Goal: Task Accomplishment & Management: Use online tool/utility

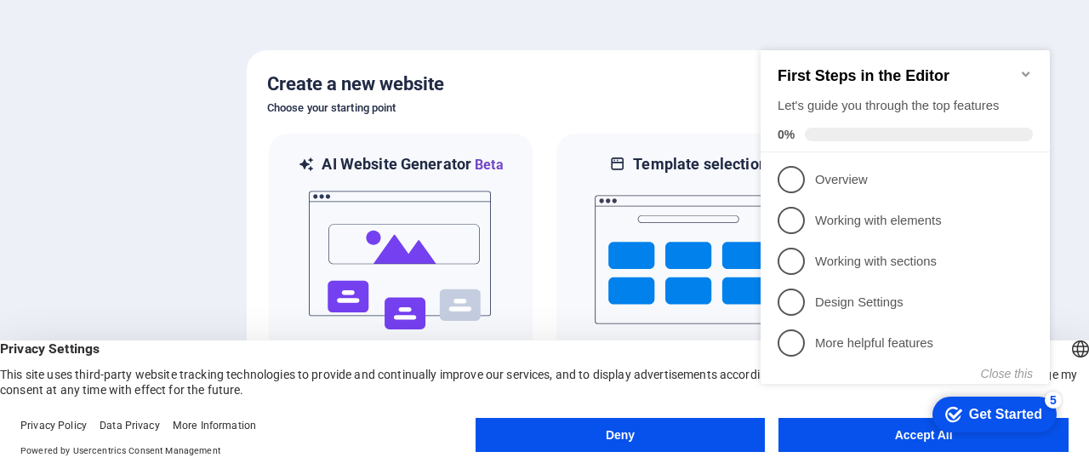
click at [1027, 67] on icon "Minimize checklist" at bounding box center [1026, 74] width 14 height 14
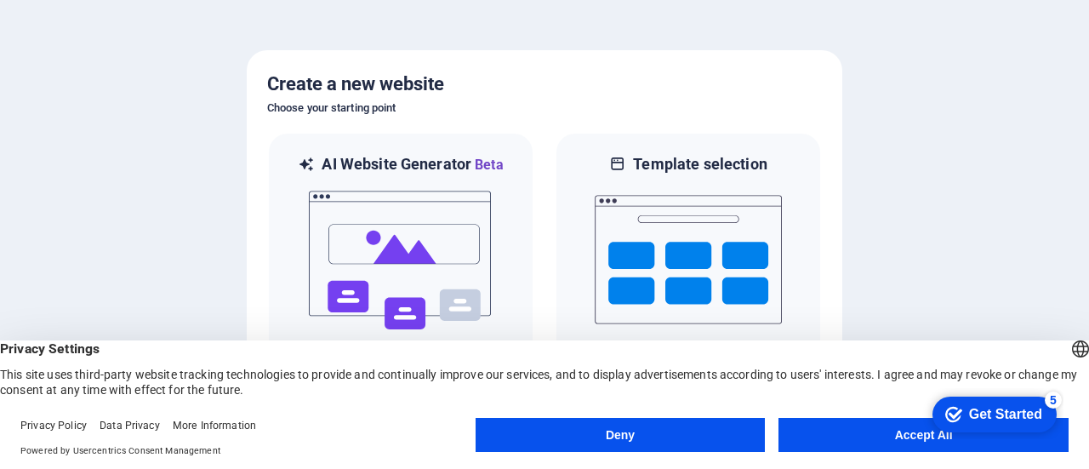
click at [725, 439] on button "Deny" at bounding box center [621, 435] width 290 height 34
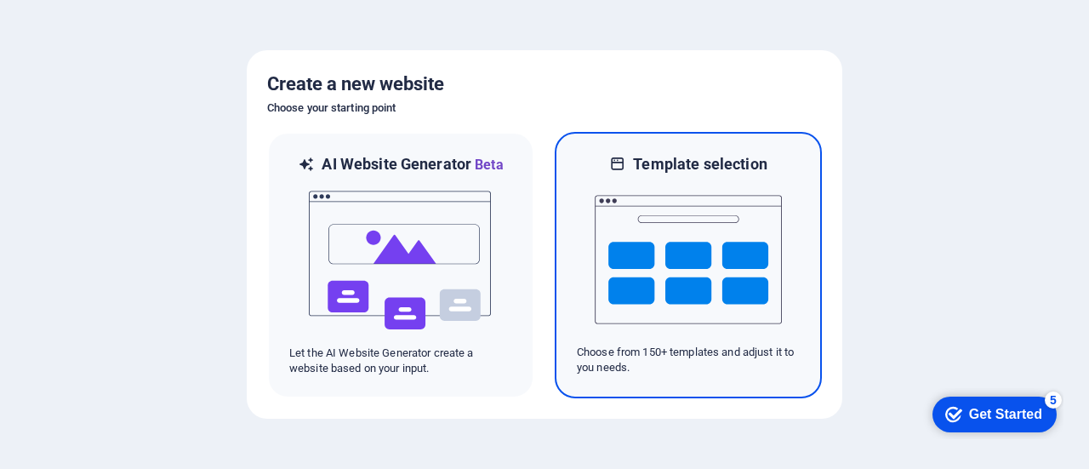
click at [647, 236] on img at bounding box center [688, 259] width 187 height 170
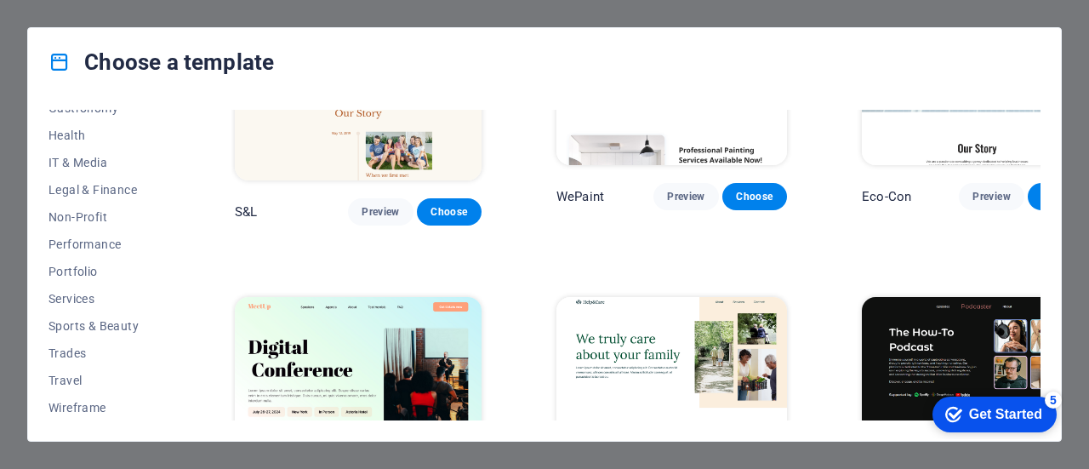
scroll to position [851, 0]
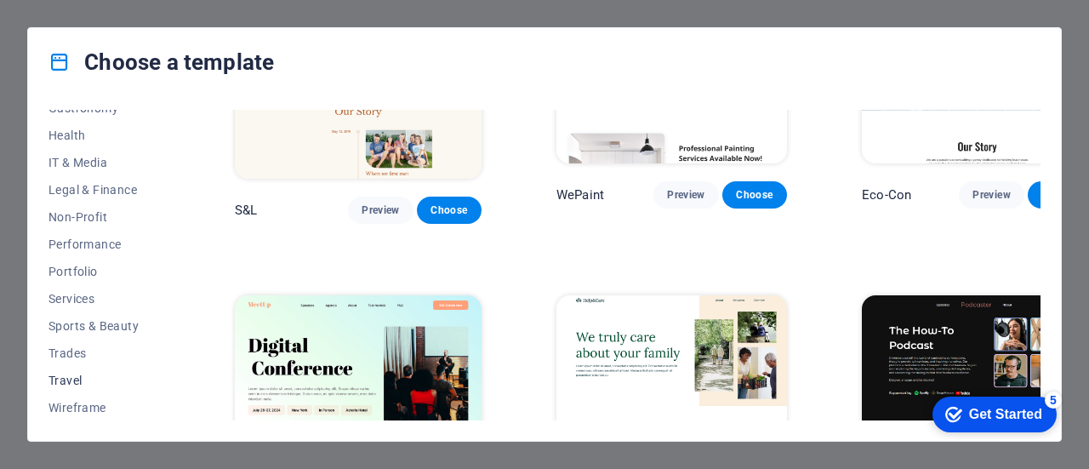
click at [61, 380] on span "Travel" at bounding box center [104, 381] width 111 height 14
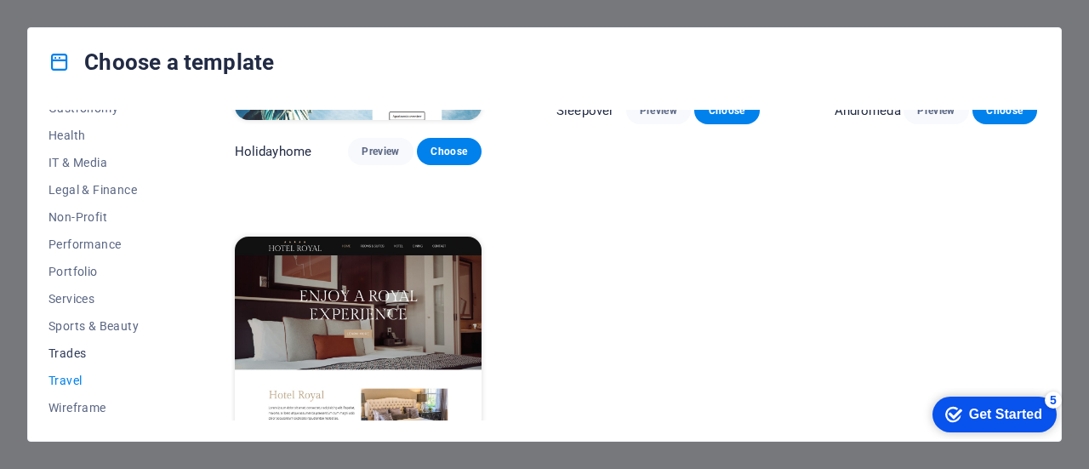
click at [71, 351] on span "Trades" at bounding box center [104, 353] width 111 height 14
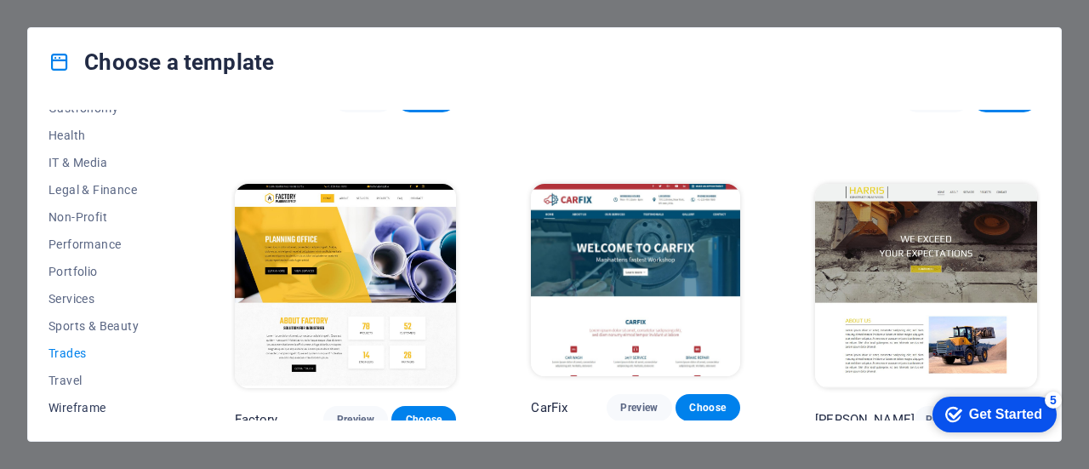
click at [68, 402] on span "Wireframe" at bounding box center [104, 408] width 111 height 14
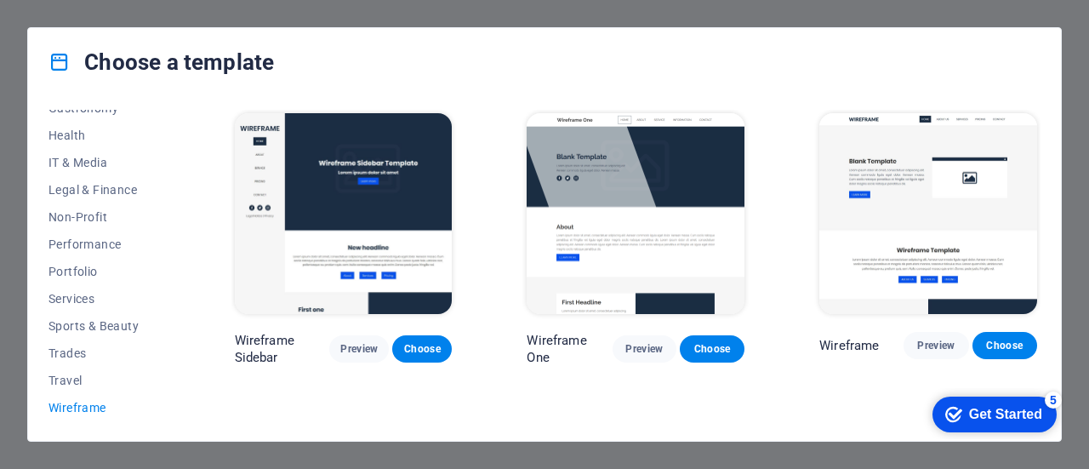
scroll to position [0, 0]
click at [111, 185] on span "Legal & Finance" at bounding box center [104, 190] width 111 height 14
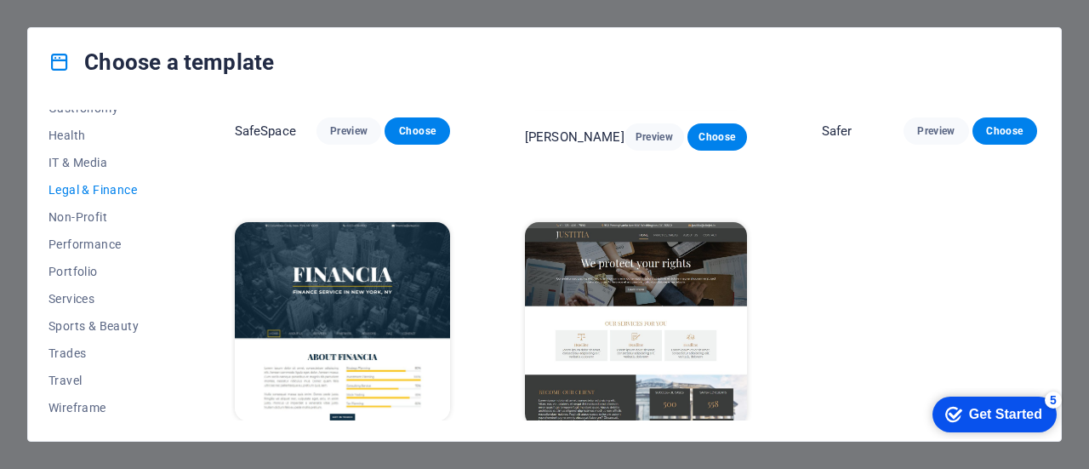
scroll to position [250, 0]
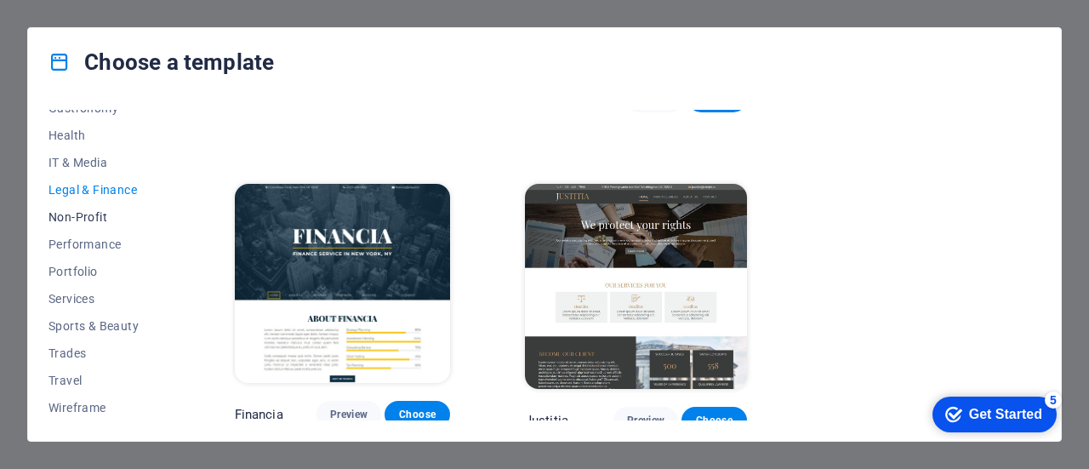
click at [89, 220] on span "Non-Profit" at bounding box center [104, 217] width 111 height 14
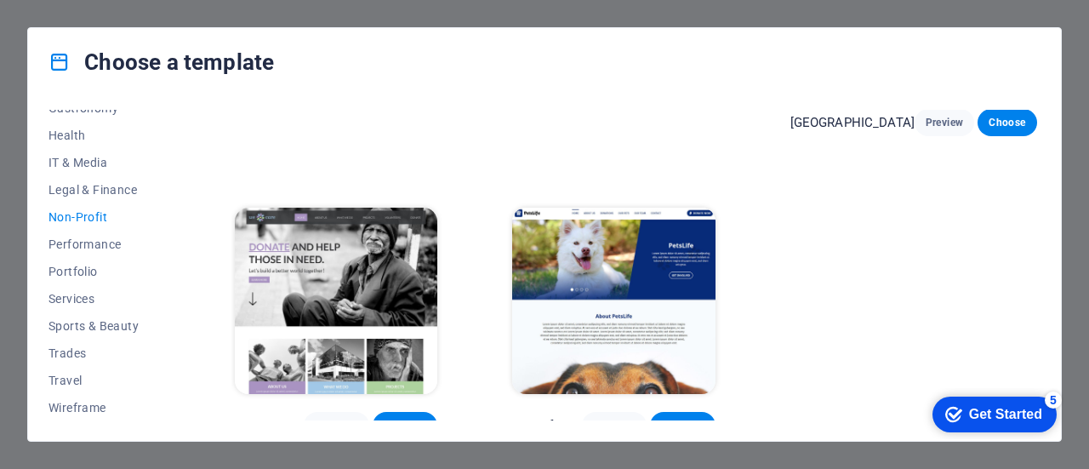
scroll to position [0, 0]
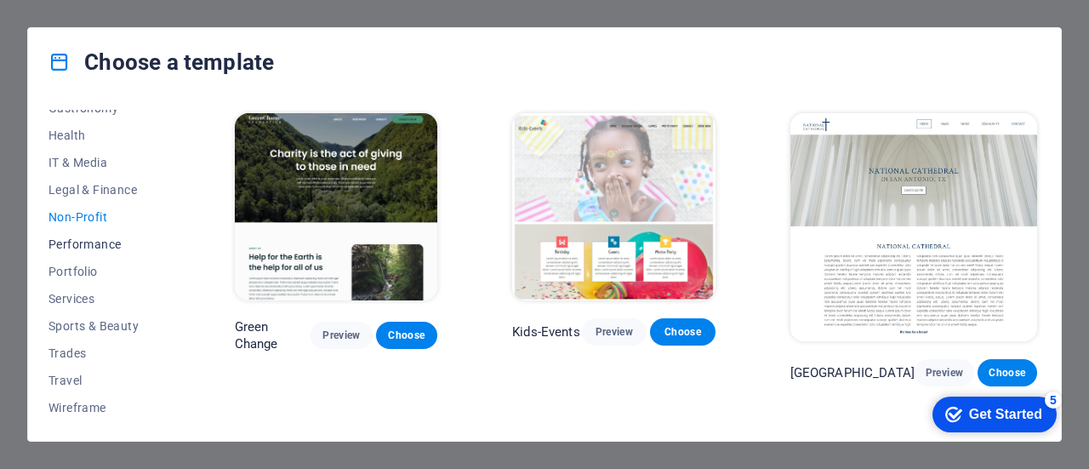
click at [93, 245] on span "Performance" at bounding box center [104, 244] width 111 height 14
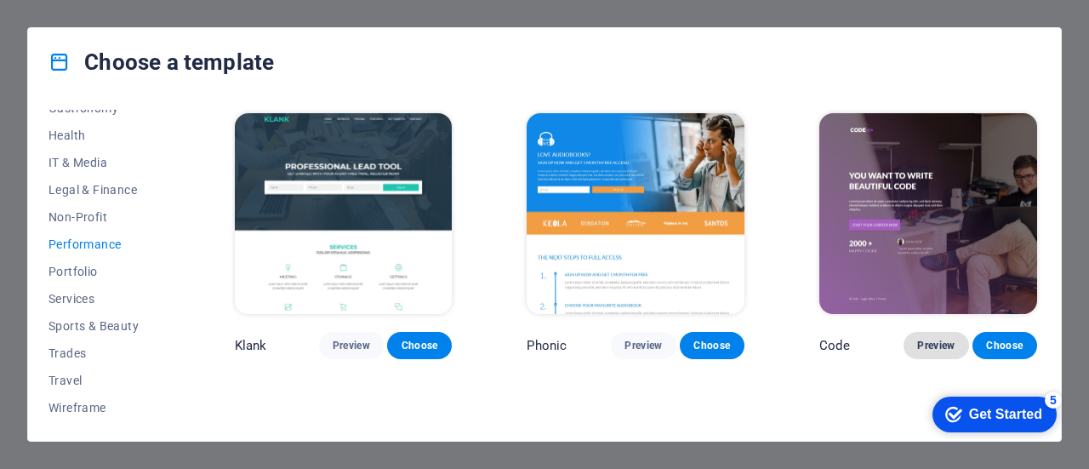
click at [941, 339] on span "Preview" at bounding box center [935, 346] width 37 height 14
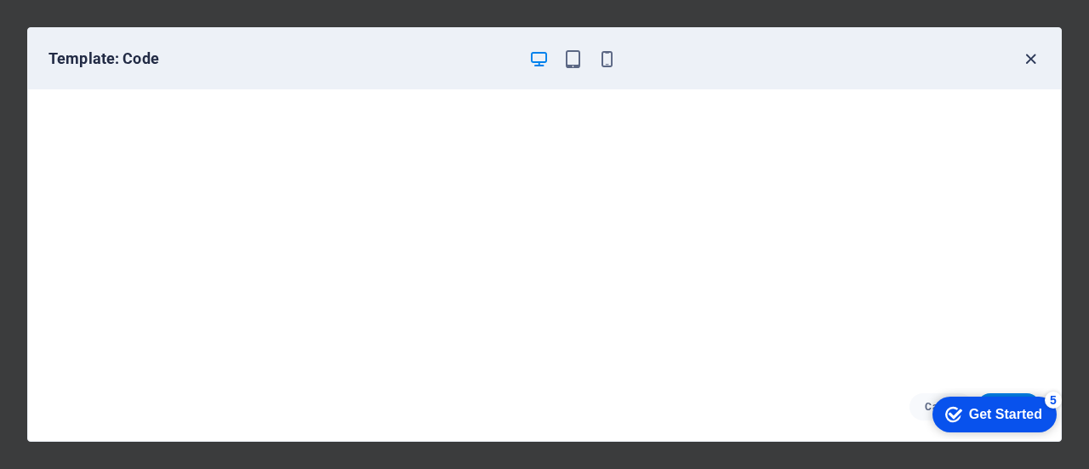
click at [1030, 54] on icon "button" at bounding box center [1031, 59] width 20 height 20
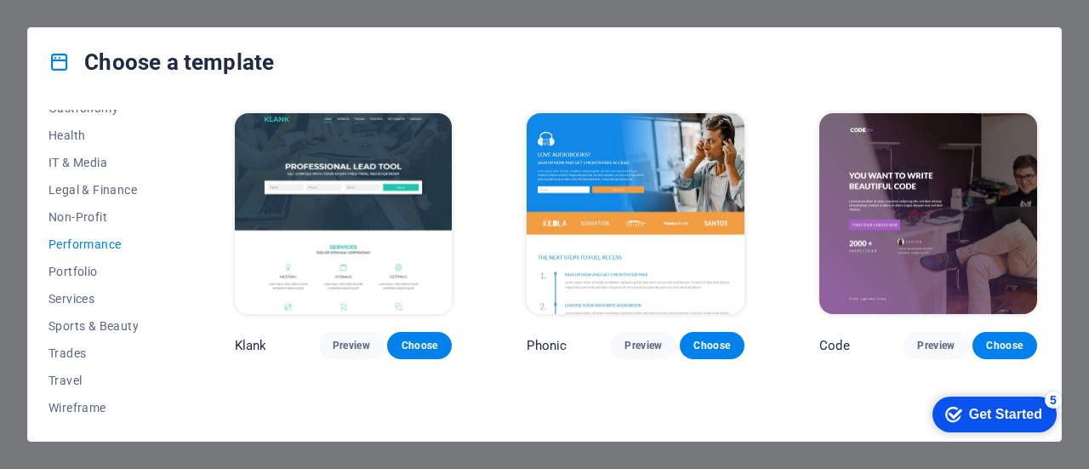
click at [940, 213] on img at bounding box center [928, 213] width 218 height 201
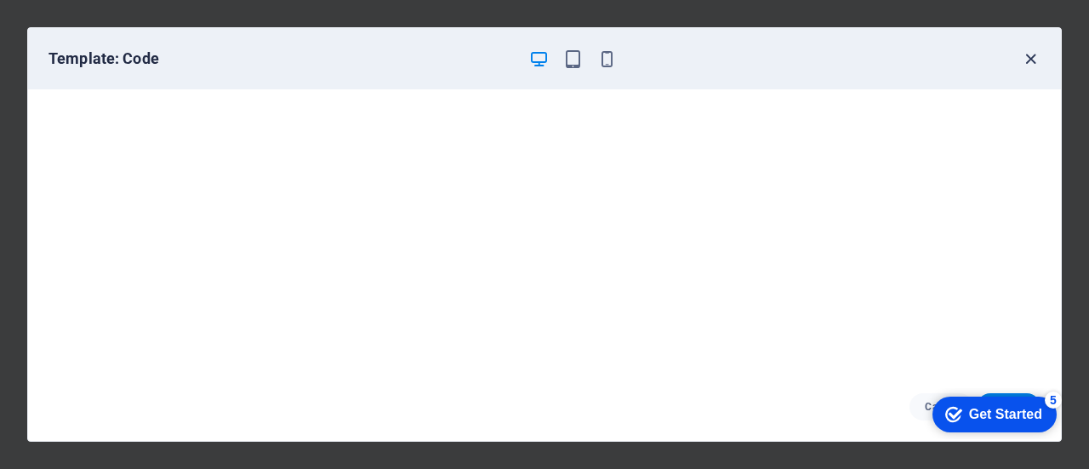
click at [1026, 60] on icon "button" at bounding box center [1031, 59] width 20 height 20
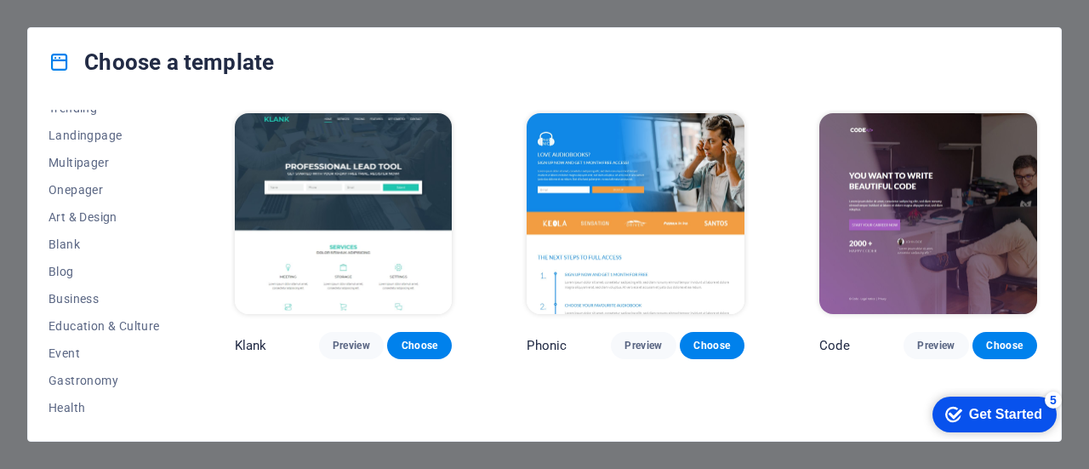
scroll to position [29, 0]
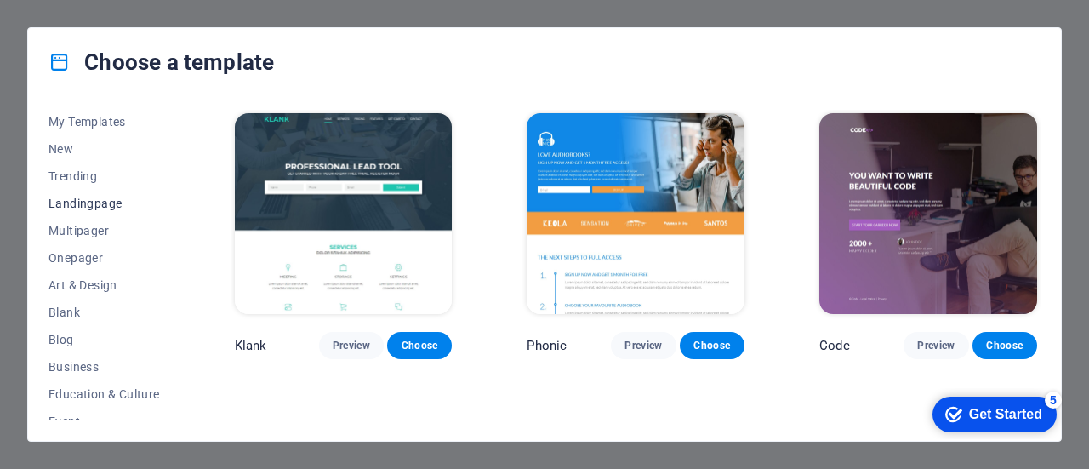
click at [88, 206] on span "Landingpage" at bounding box center [104, 204] width 111 height 14
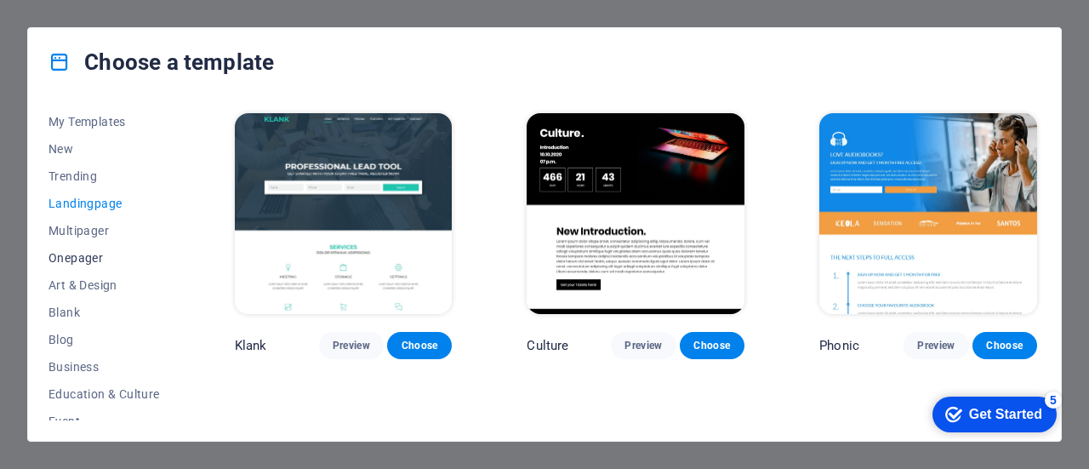
click at [90, 260] on span "Onepager" at bounding box center [104, 258] width 111 height 14
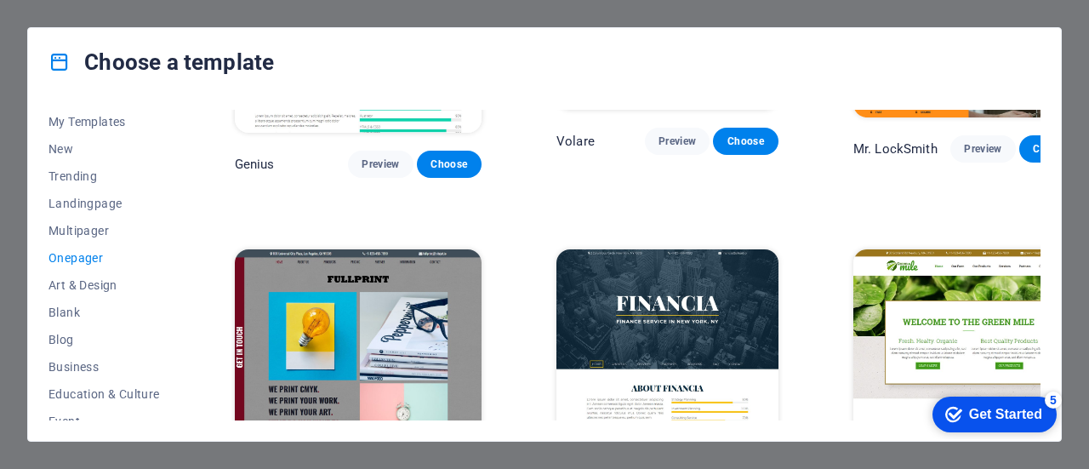
scroll to position [3829, 0]
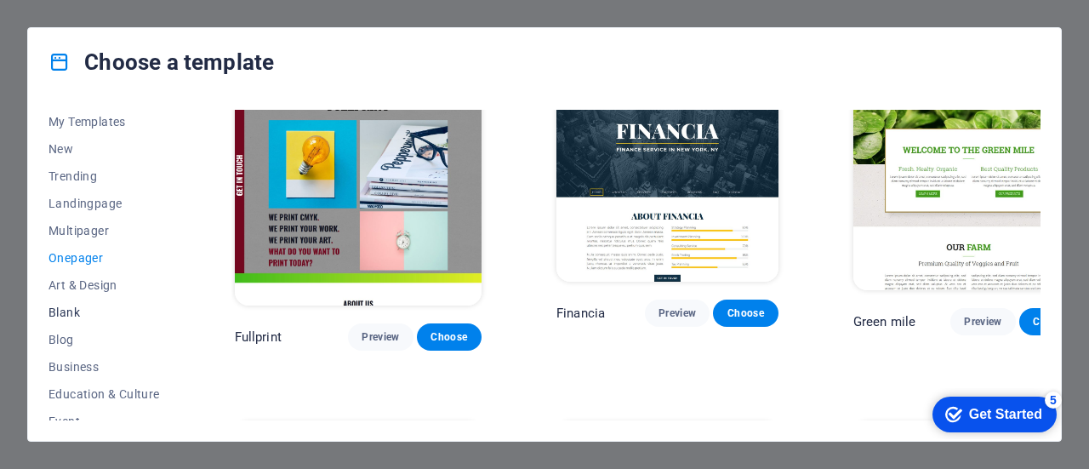
click at [61, 309] on span "Blank" at bounding box center [104, 312] width 111 height 14
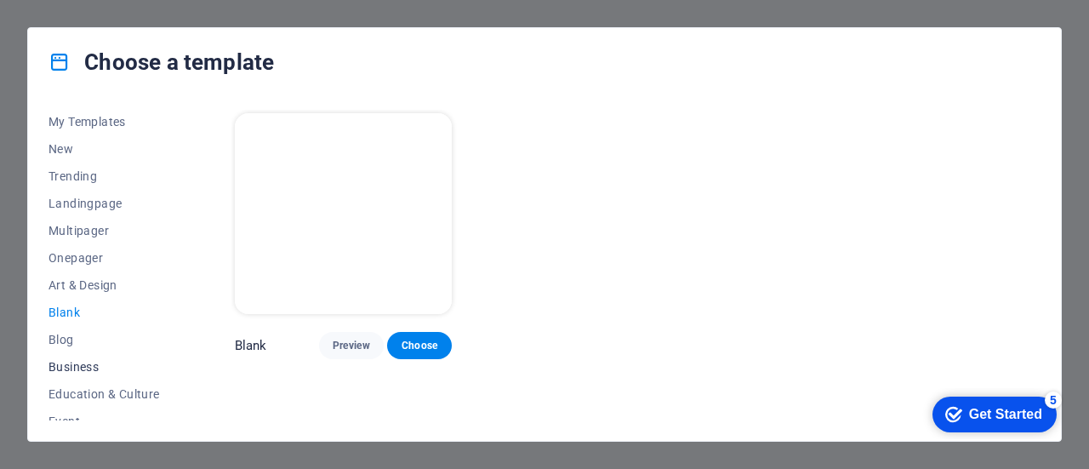
click at [75, 371] on span "Business" at bounding box center [104, 367] width 111 height 14
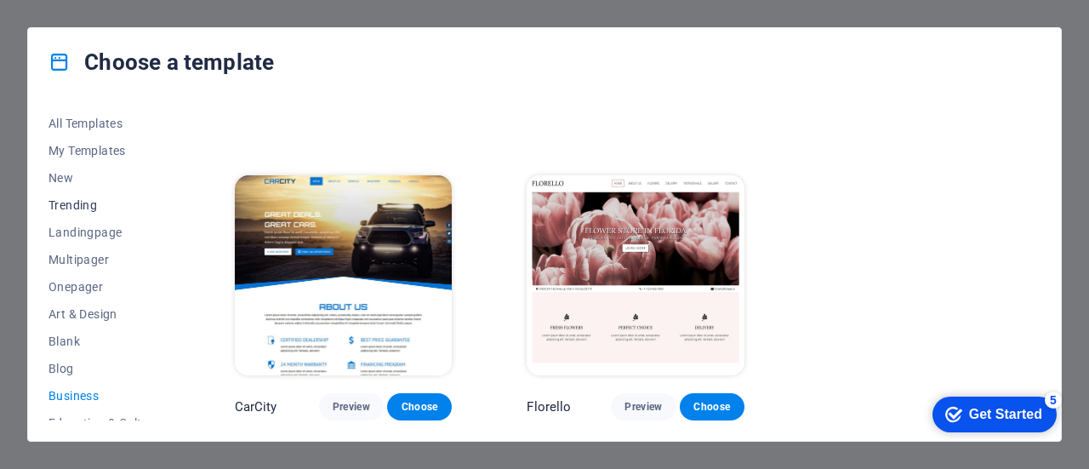
click at [84, 200] on span "Trending" at bounding box center [104, 205] width 111 height 14
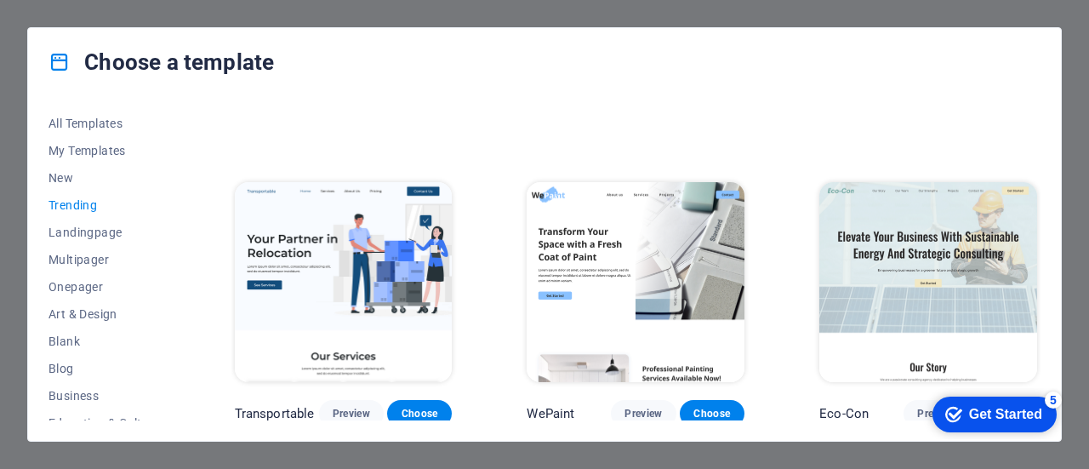
scroll to position [340, 0]
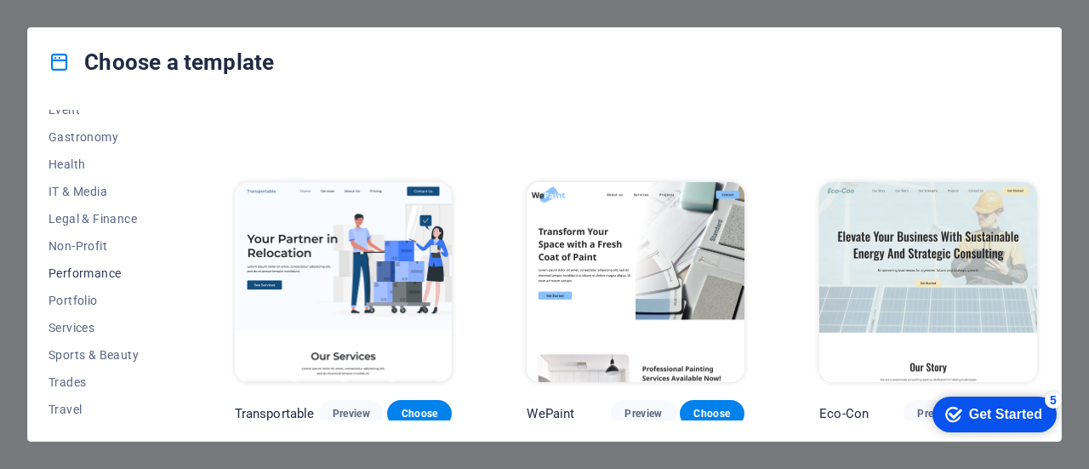
click at [104, 271] on span "Performance" at bounding box center [104, 273] width 111 height 14
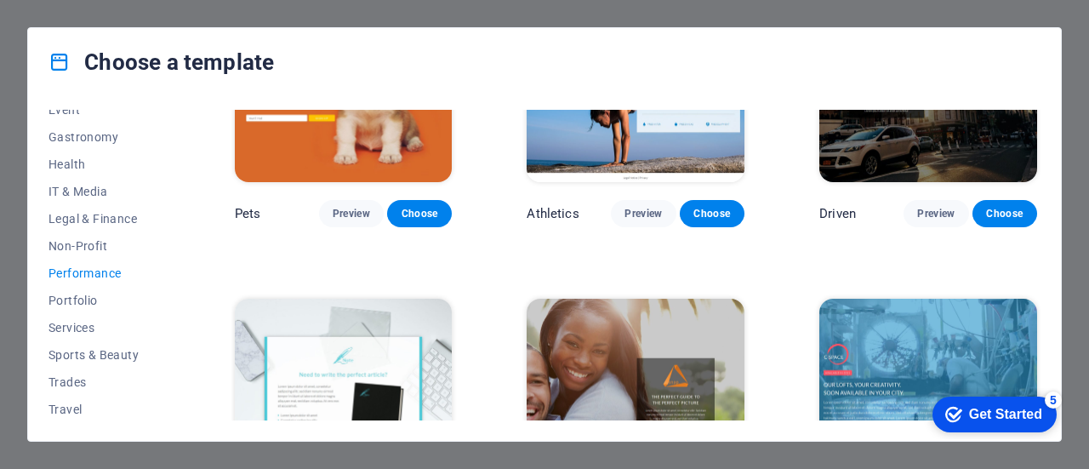
scroll to position [596, 0]
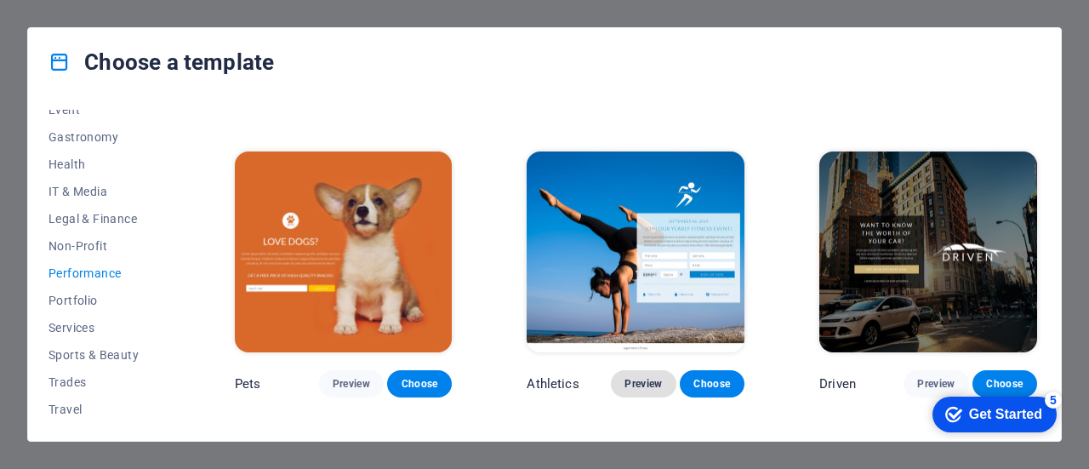
click at [629, 377] on span "Preview" at bounding box center [643, 384] width 37 height 14
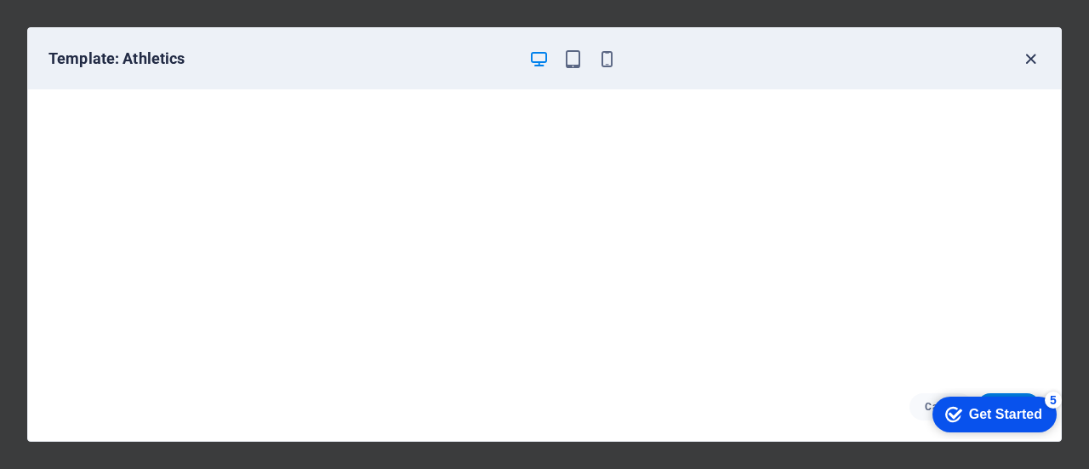
click at [1035, 55] on icon "button" at bounding box center [1031, 59] width 20 height 20
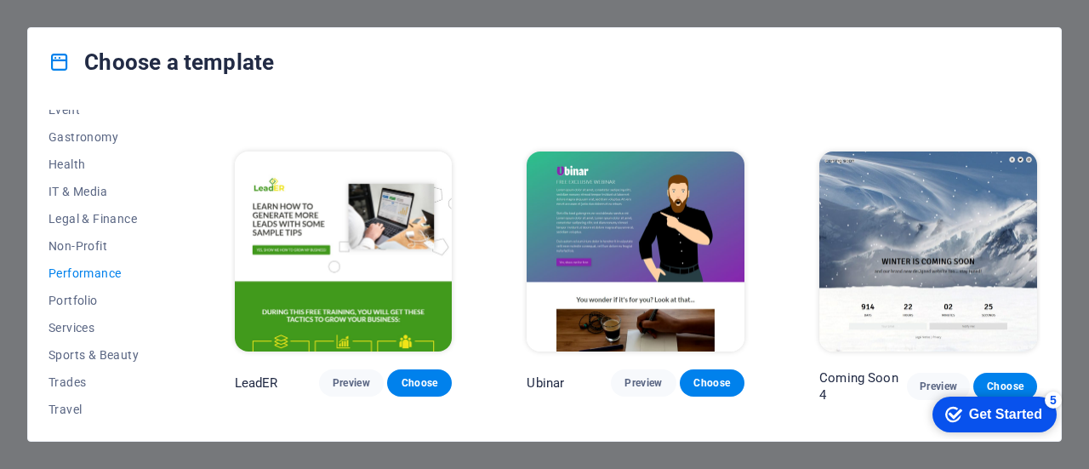
scroll to position [1185, 0]
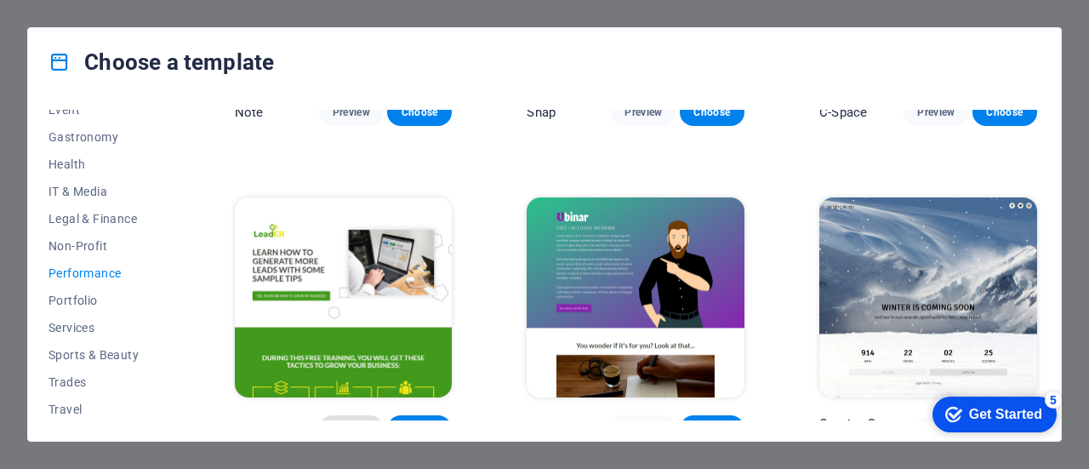
click at [361, 422] on span "Preview" at bounding box center [351, 429] width 37 height 14
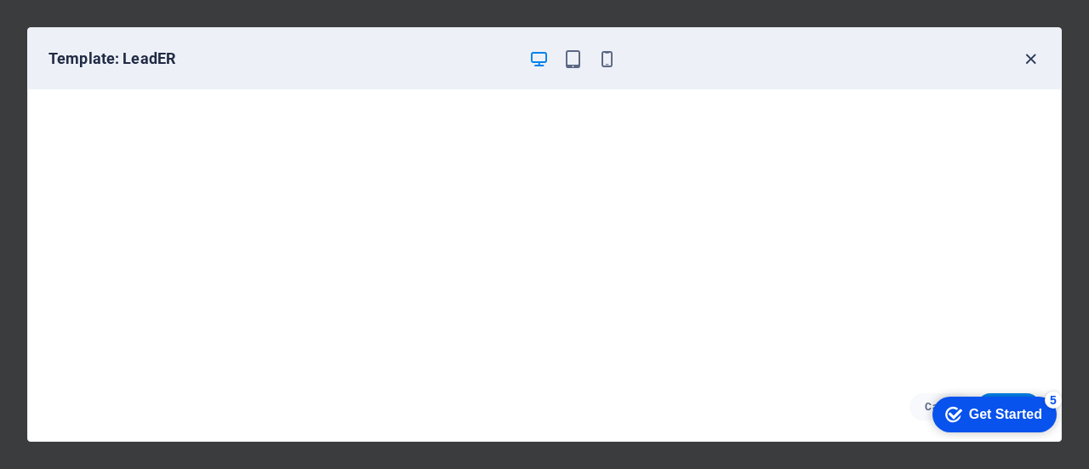
click at [1035, 56] on icon "button" at bounding box center [1031, 59] width 20 height 20
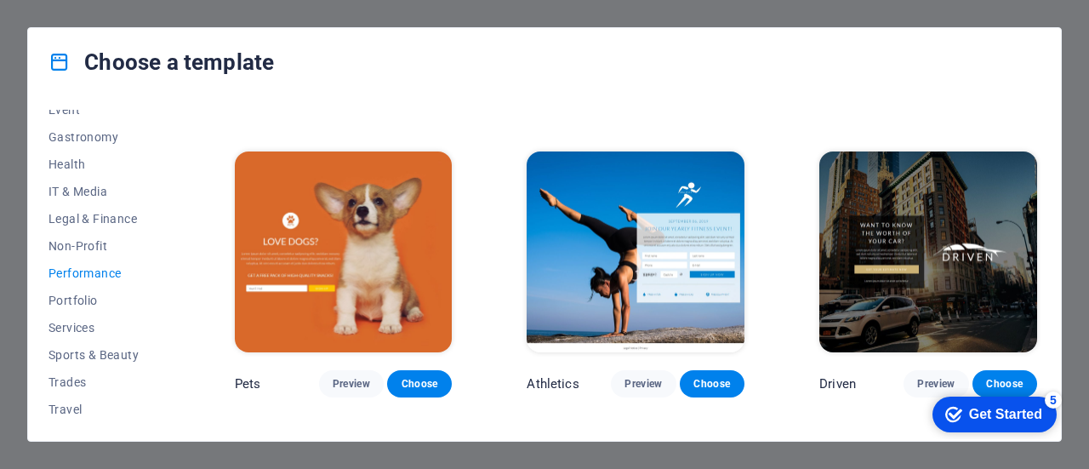
scroll to position [681, 0]
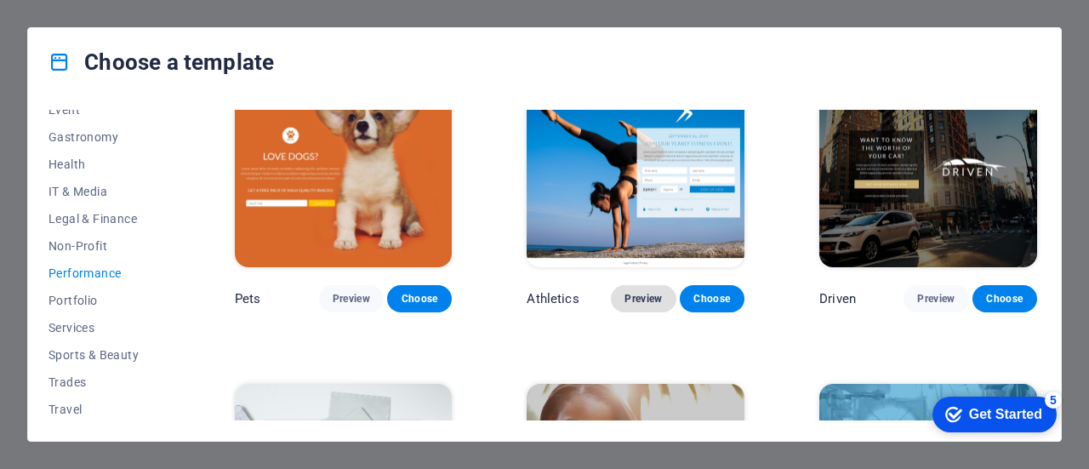
click at [645, 292] on span "Preview" at bounding box center [643, 299] width 37 height 14
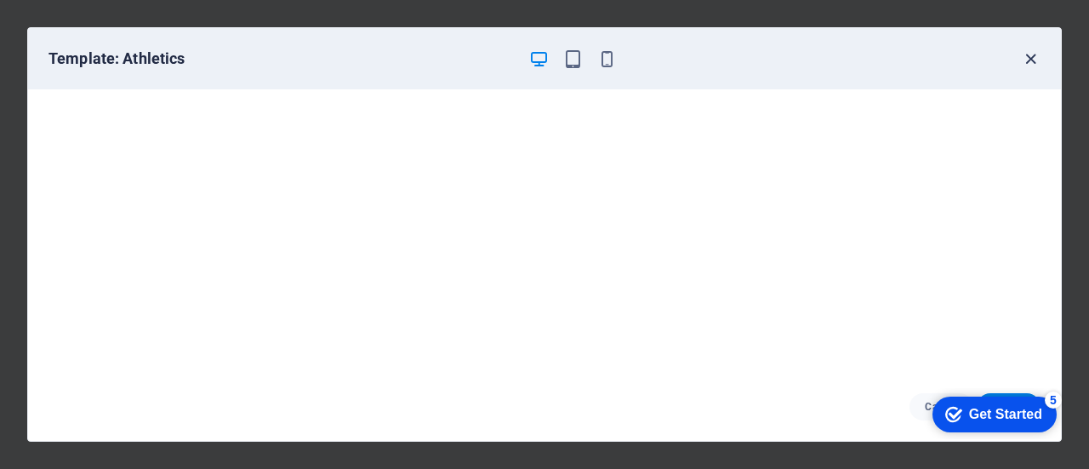
click at [1030, 59] on icon "button" at bounding box center [1031, 59] width 20 height 20
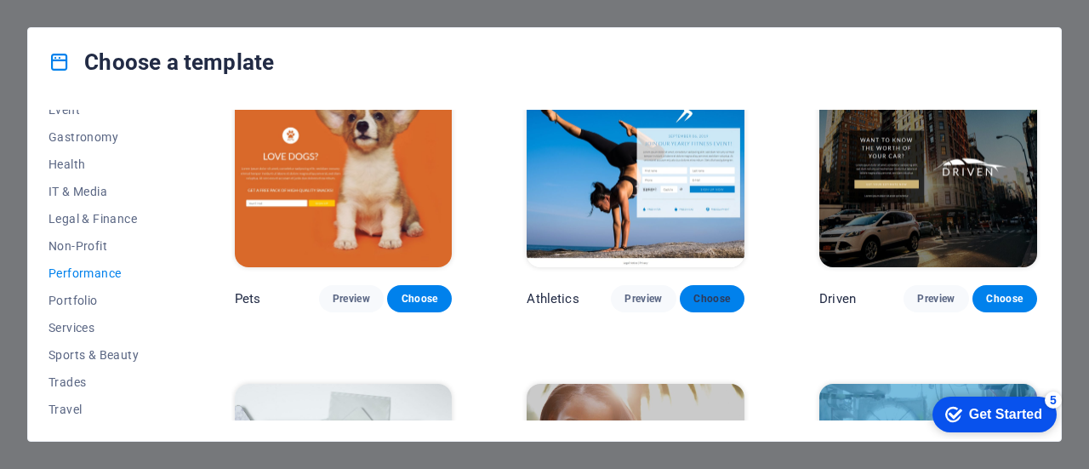
click at [688, 293] on button "Choose" at bounding box center [712, 298] width 65 height 27
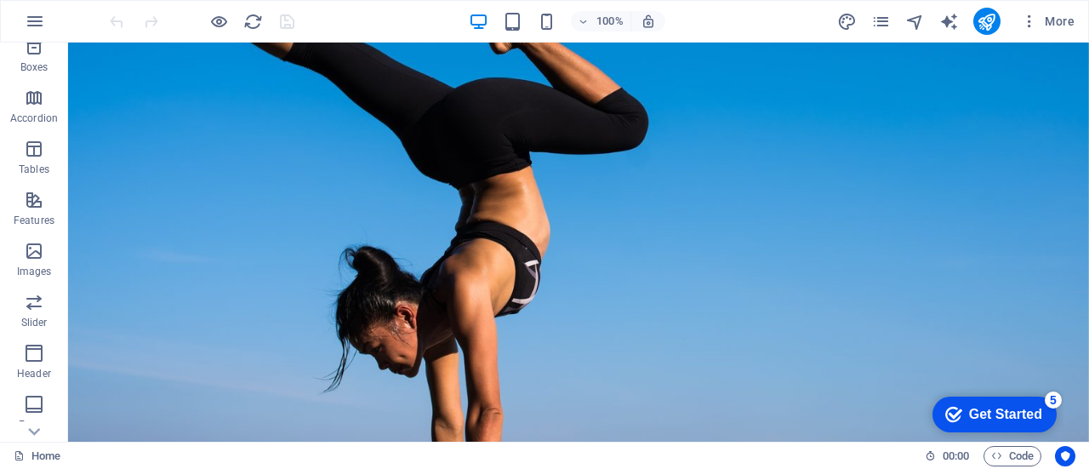
scroll to position [366, 0]
click at [39, 304] on icon "button" at bounding box center [34, 306] width 20 height 20
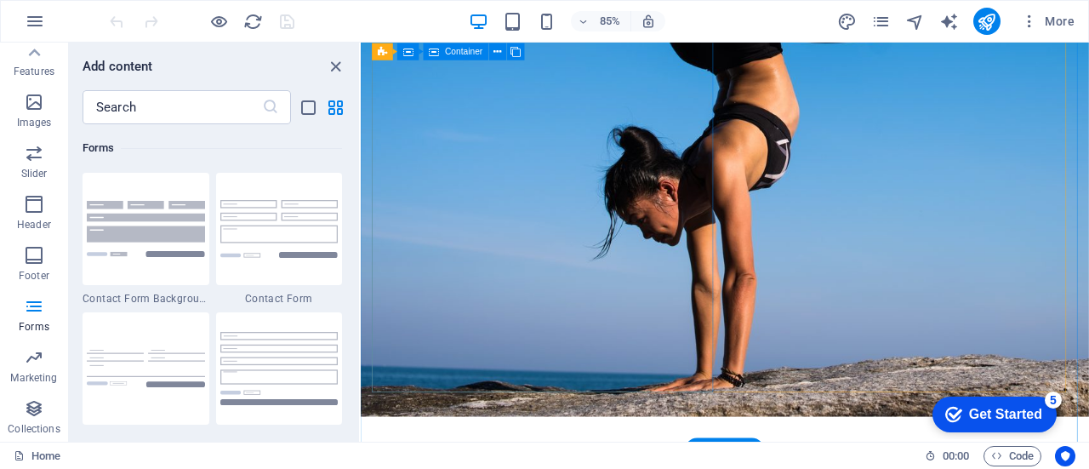
scroll to position [482, 0]
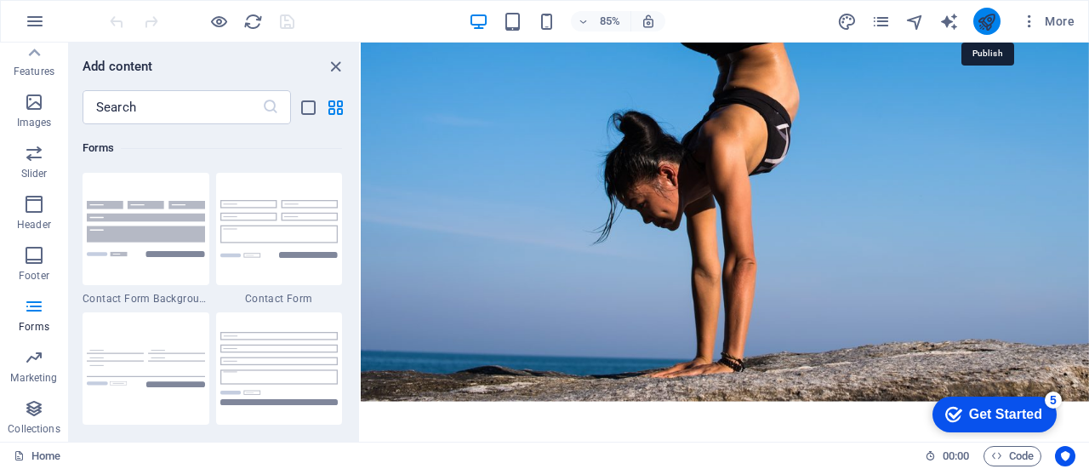
click at [990, 23] on icon "publish" at bounding box center [987, 22] width 20 height 20
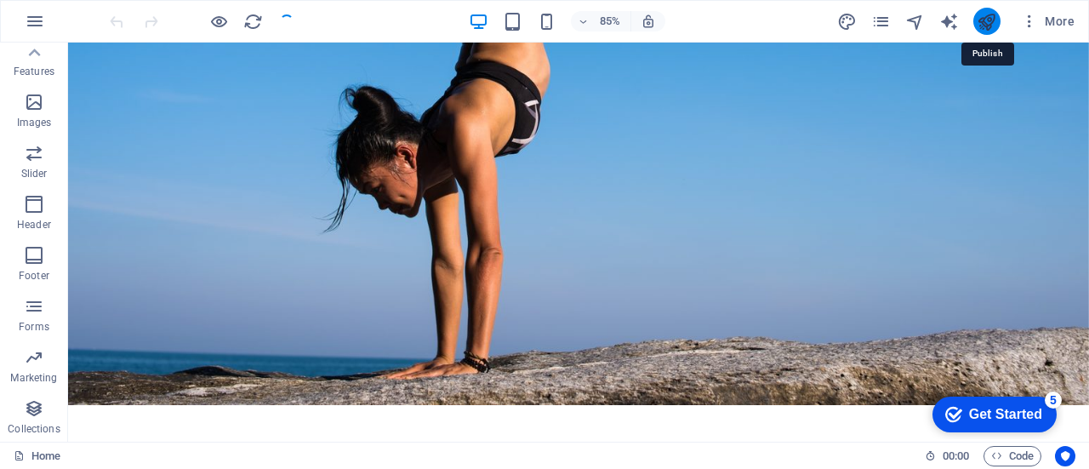
scroll to position [365, 0]
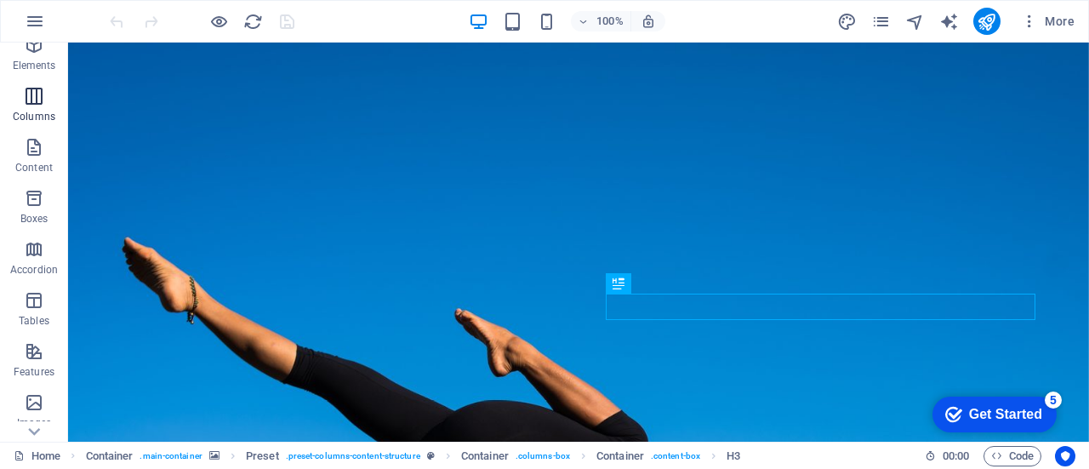
scroll to position [85, 0]
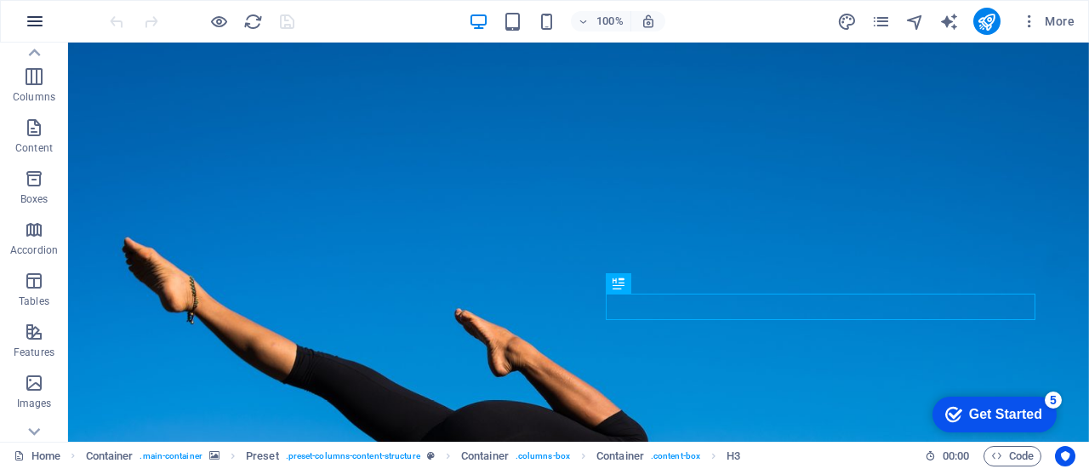
click at [37, 24] on icon "button" at bounding box center [35, 21] width 20 height 20
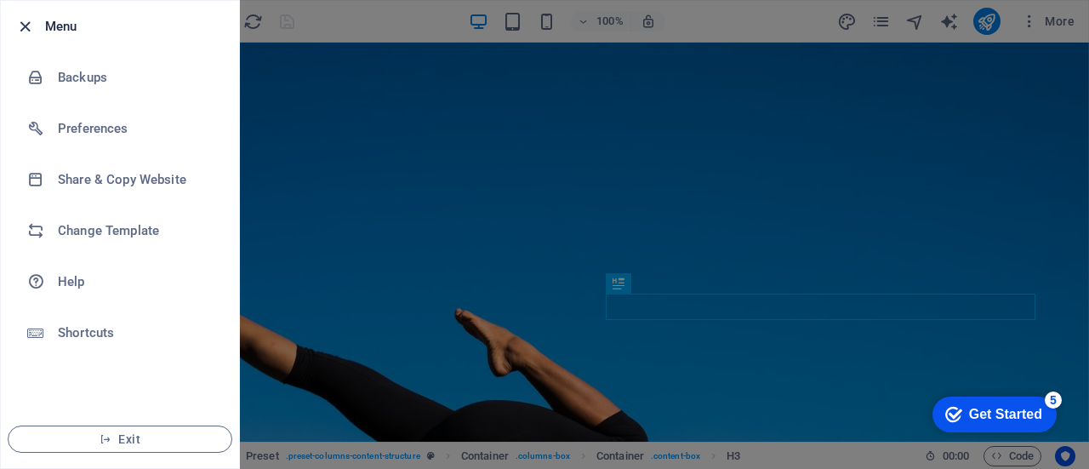
click at [28, 25] on icon "button" at bounding box center [25, 27] width 20 height 20
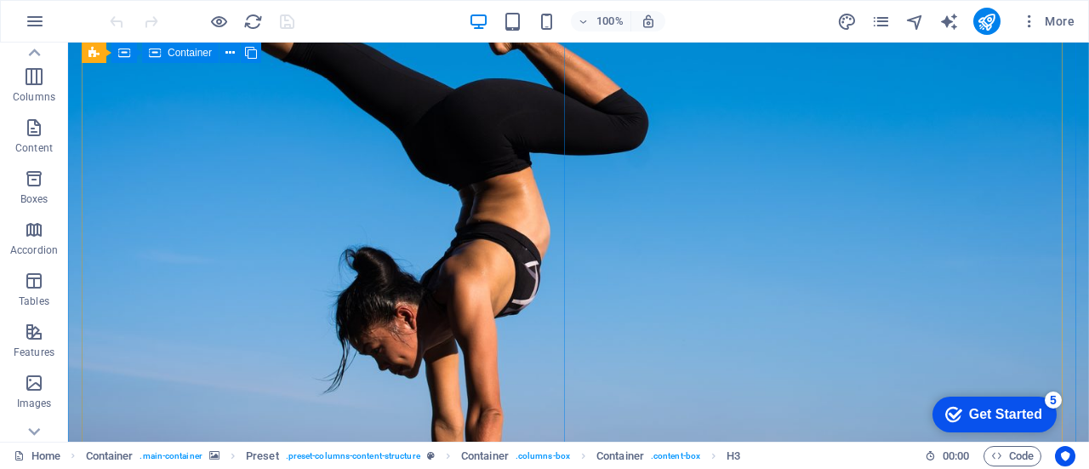
scroll to position [340, 0]
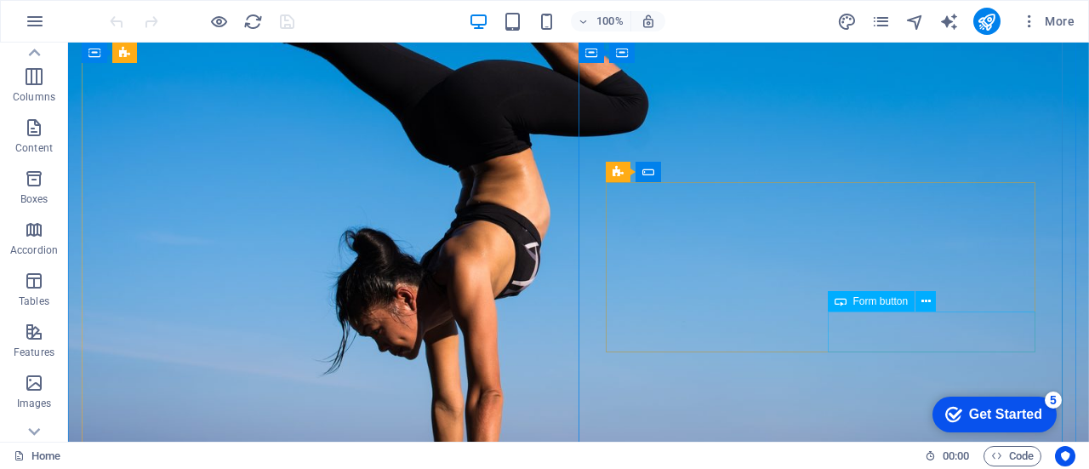
click at [886, 302] on span "Form button" at bounding box center [880, 301] width 55 height 10
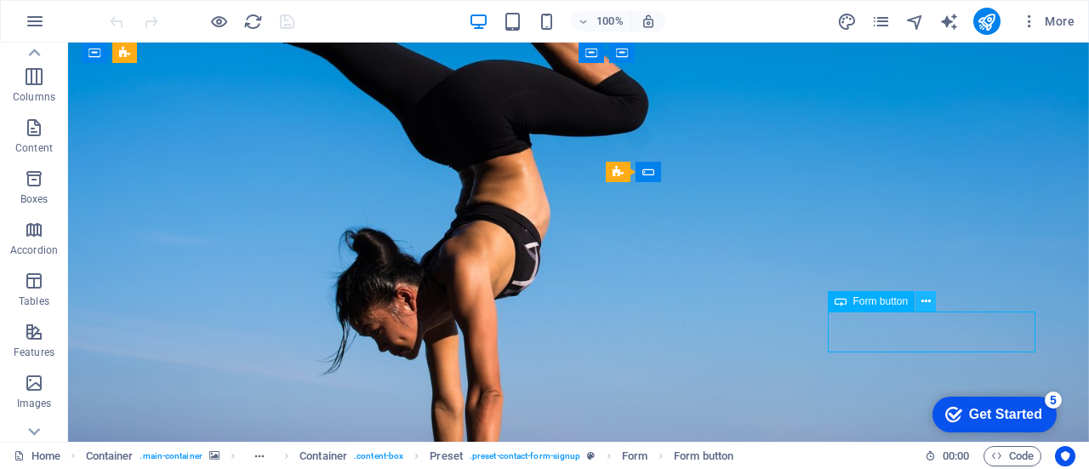
click at [929, 299] on icon at bounding box center [926, 302] width 9 height 18
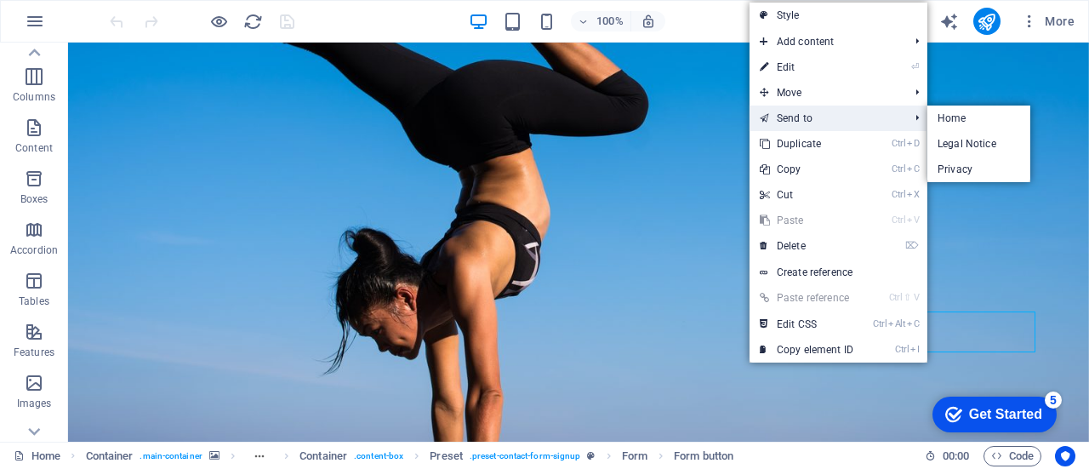
click at [803, 117] on link "Send to" at bounding box center [826, 119] width 152 height 26
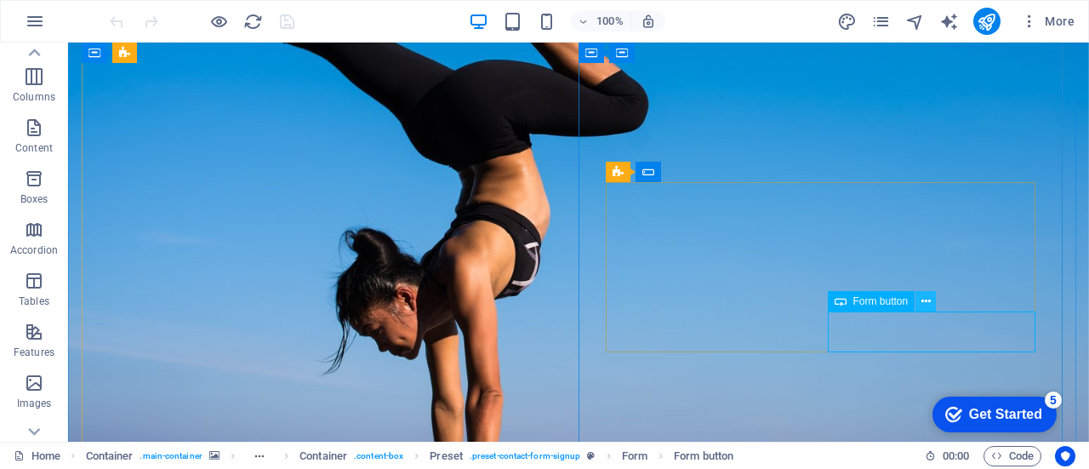
click at [924, 300] on icon at bounding box center [926, 302] width 9 height 18
click div "Sign up now"
click at [928, 299] on icon at bounding box center [926, 302] width 9 height 18
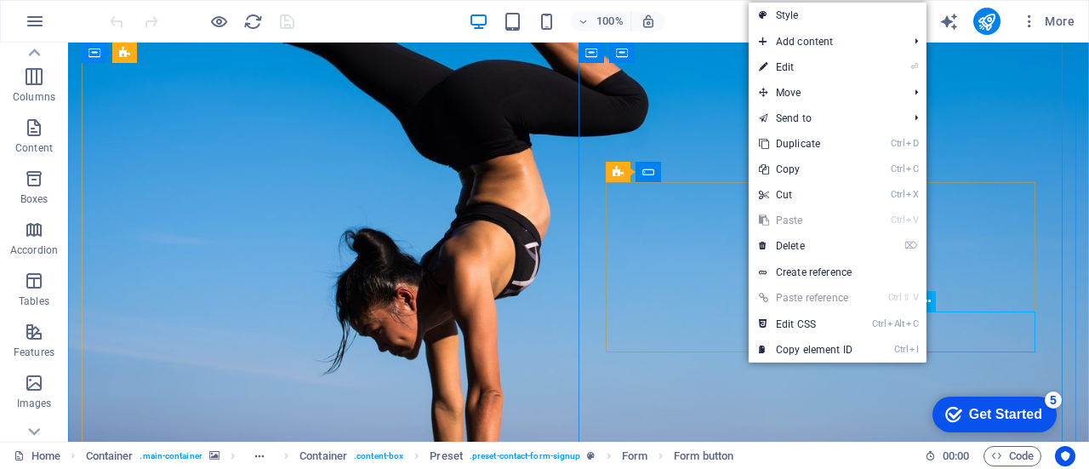
click div "Sign up now"
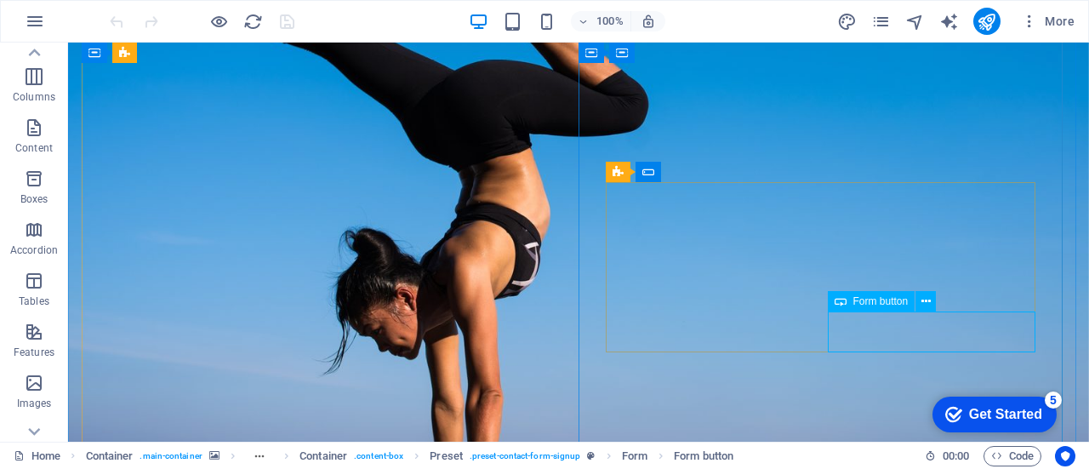
click div "Sign up now"
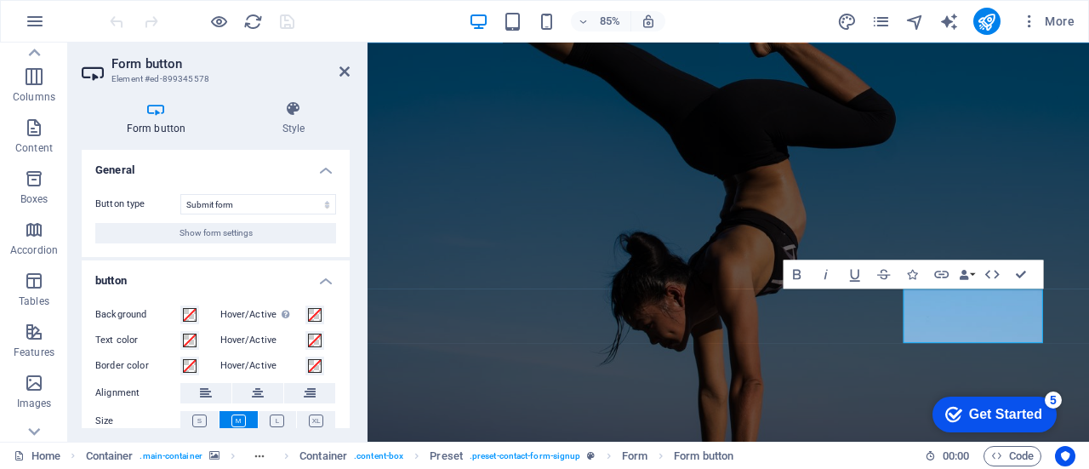
scroll to position [0, 0]
click at [28, 65] on icon at bounding box center [34, 53] width 24 height 24
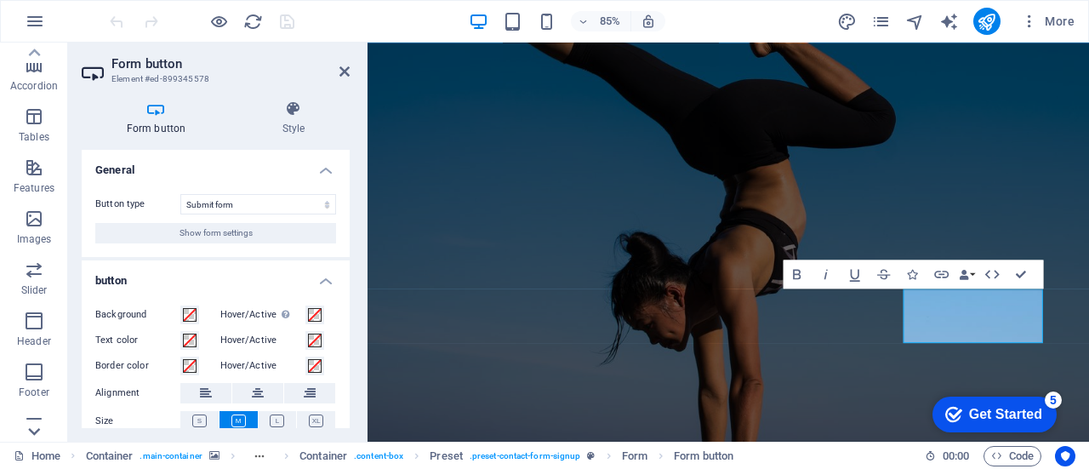
scroll to position [366, 0]
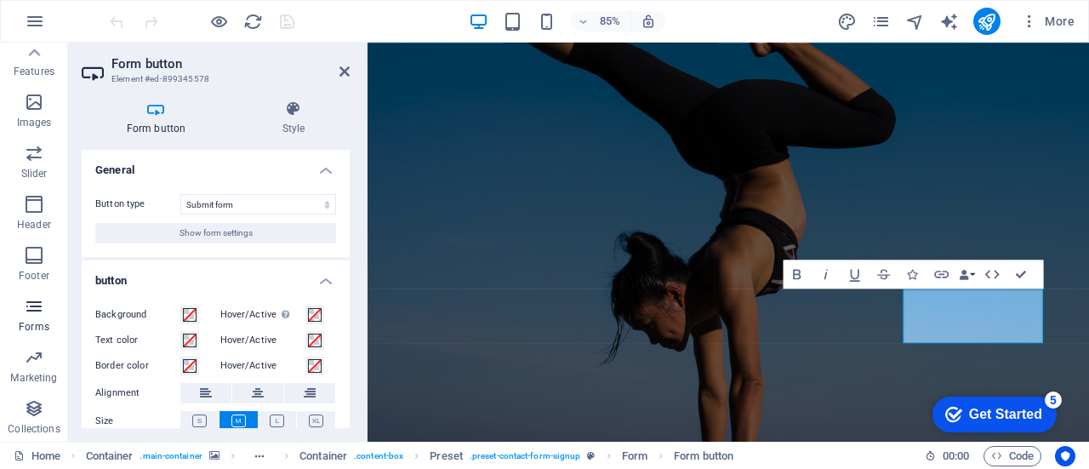
click at [33, 308] on icon "button" at bounding box center [34, 306] width 20 height 20
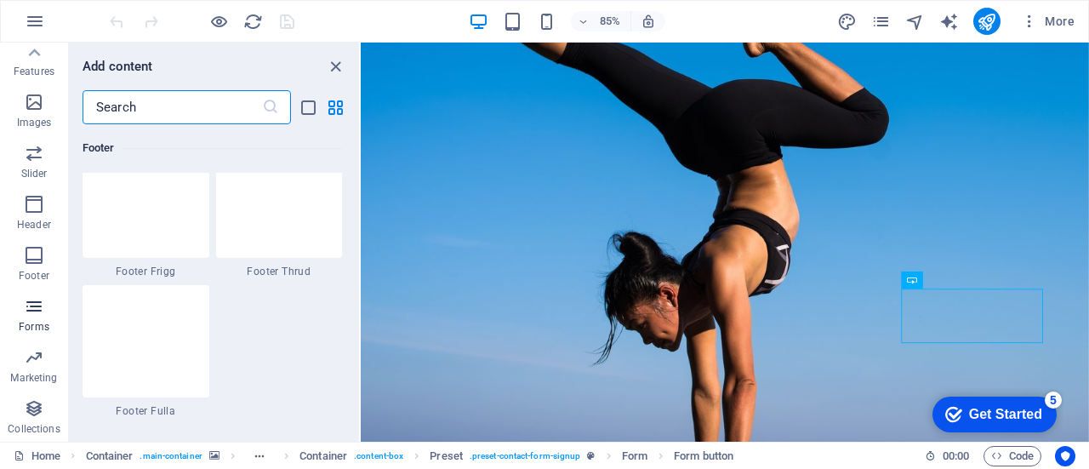
scroll to position [12424, 0]
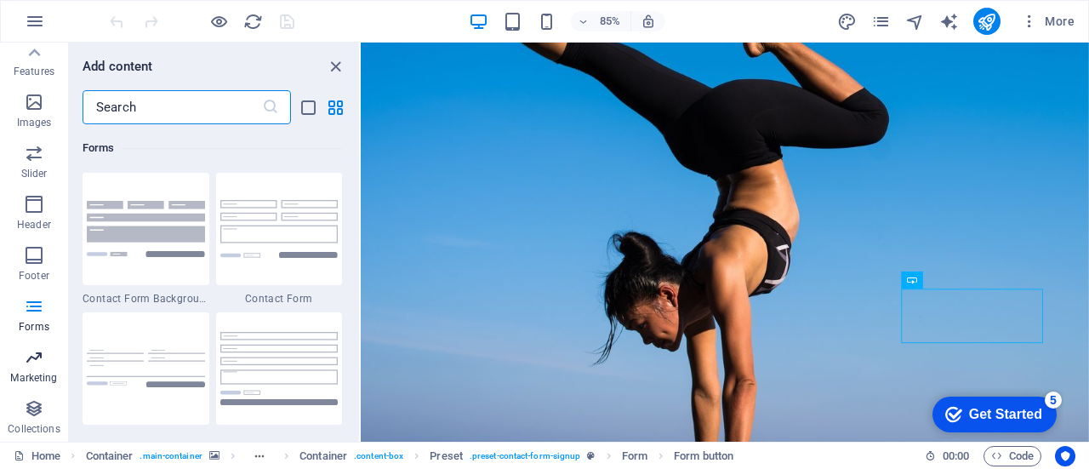
click at [26, 361] on icon "button" at bounding box center [34, 357] width 20 height 20
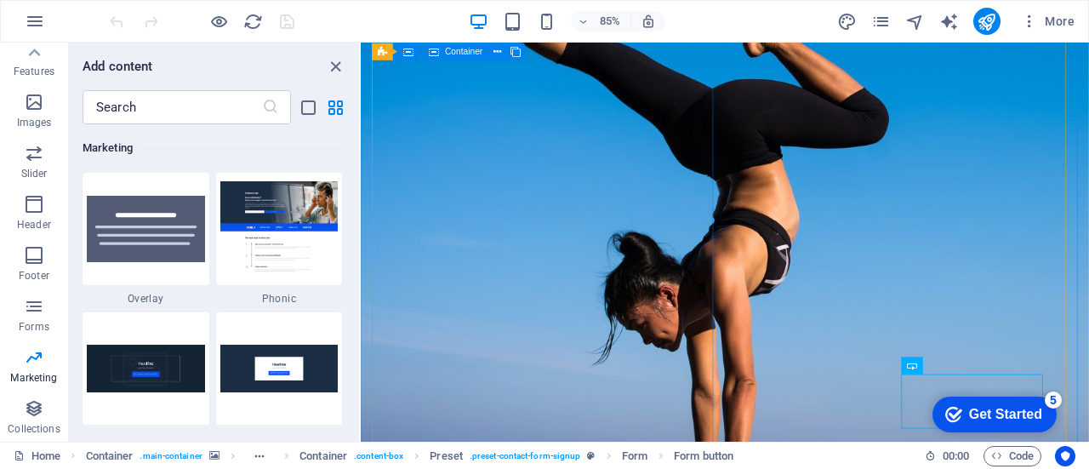
scroll to position [0, 0]
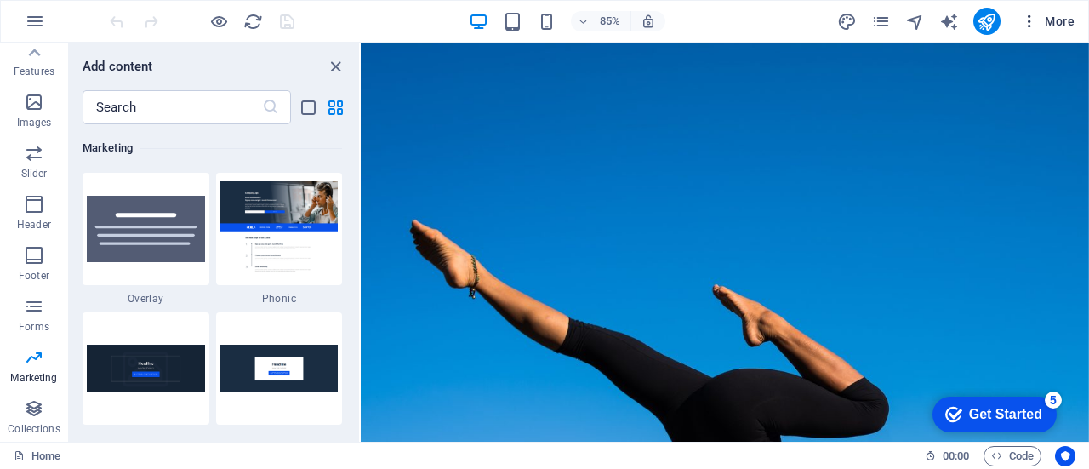
click at [1043, 18] on span "More" at bounding box center [1048, 21] width 54 height 17
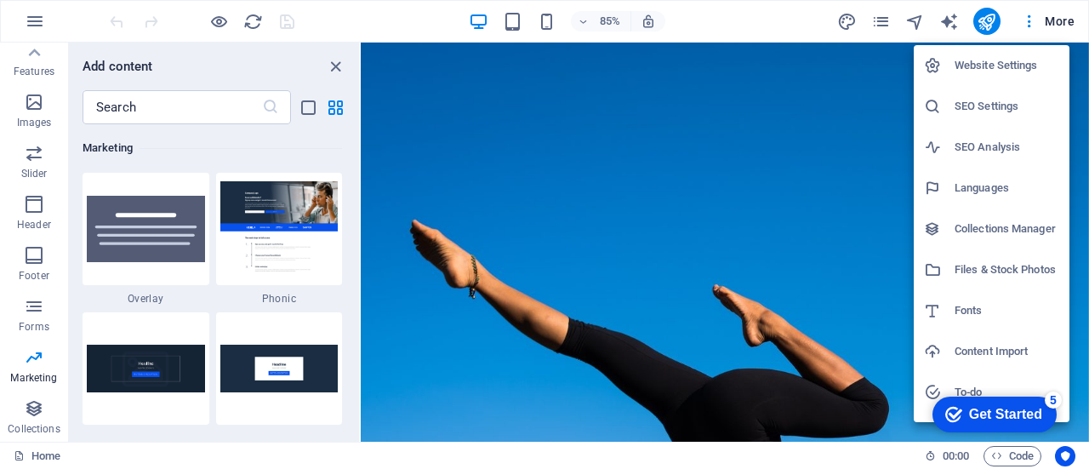
click at [751, 20] on div at bounding box center [544, 234] width 1089 height 469
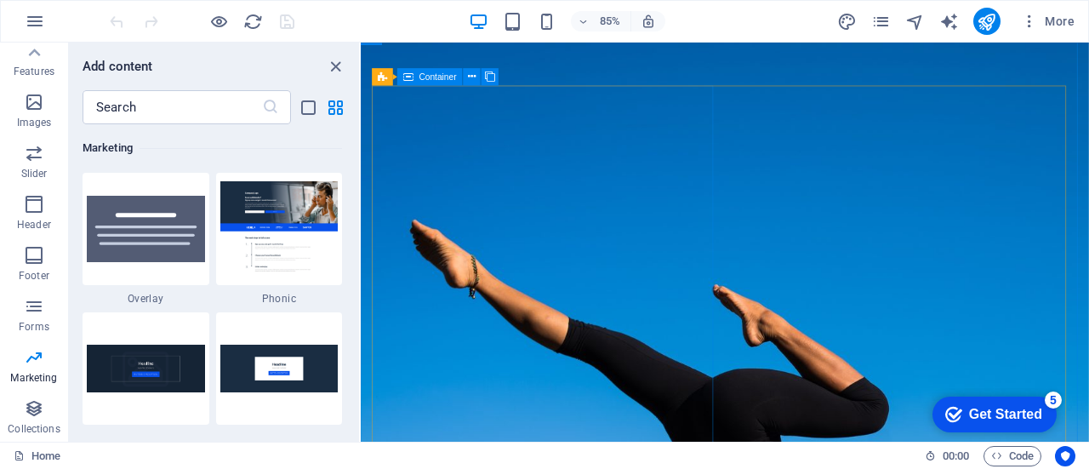
scroll to position [255, 0]
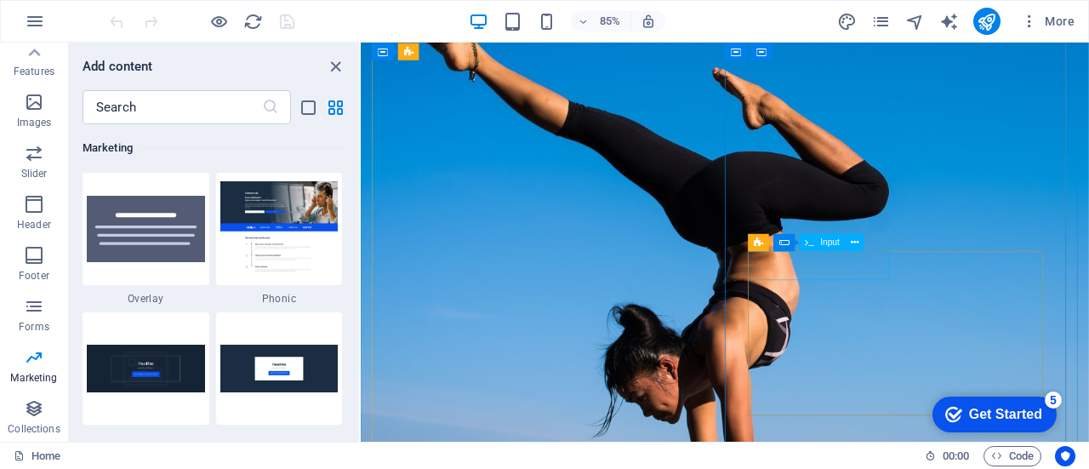
click div
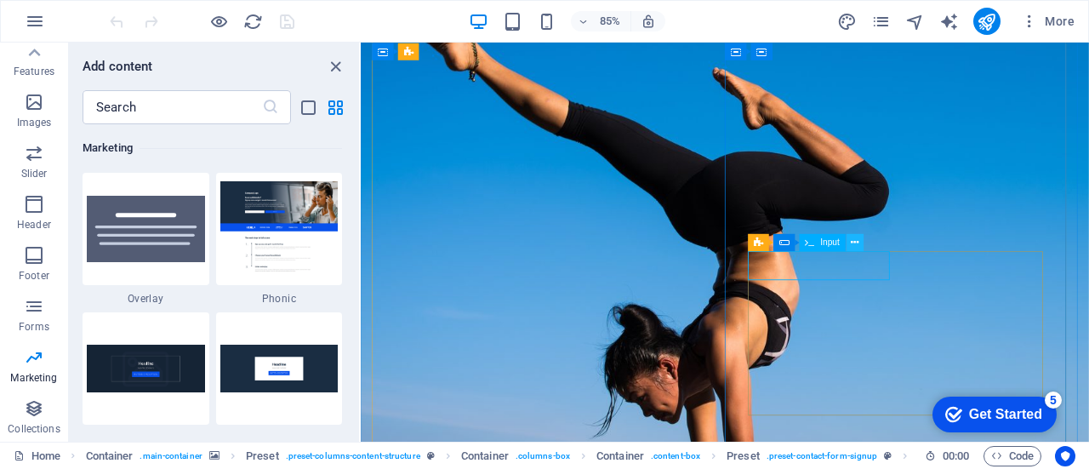
click at [855, 243] on icon at bounding box center [855, 242] width 8 height 15
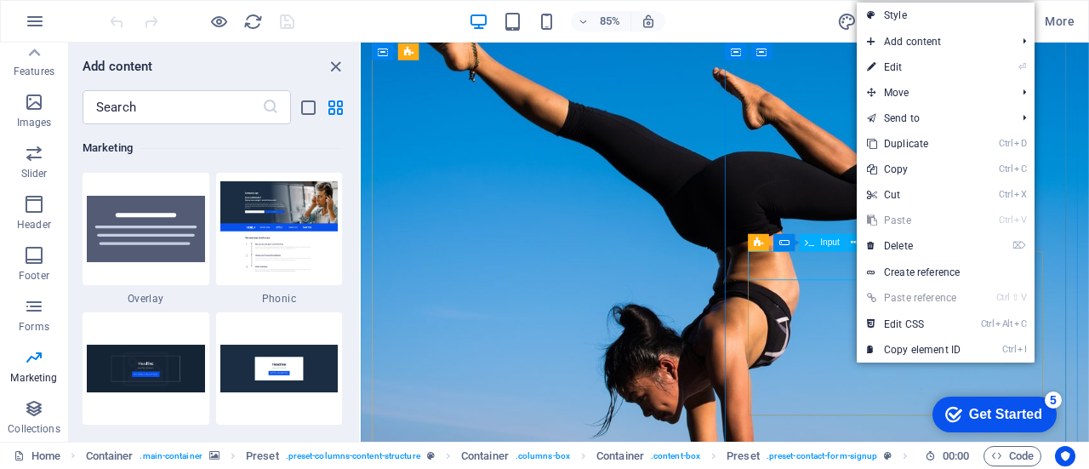
click div
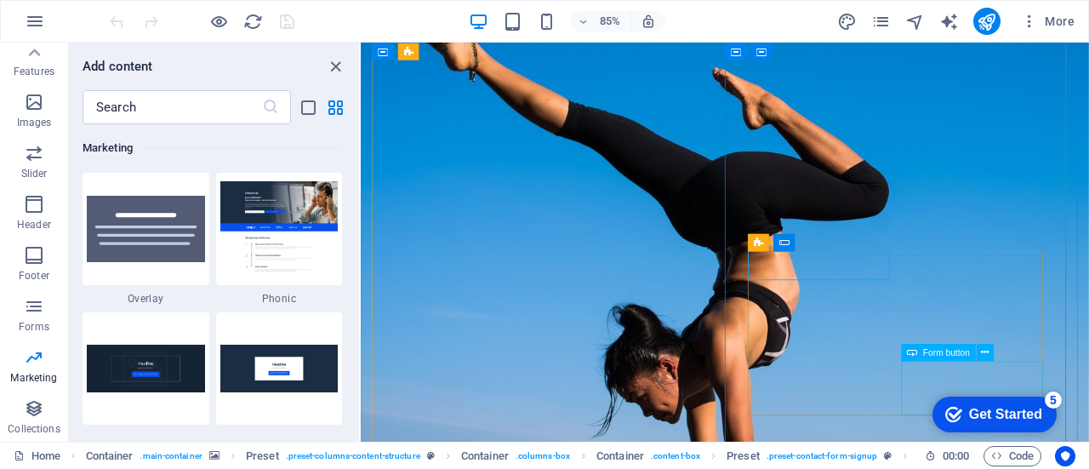
click div "Sign up now"
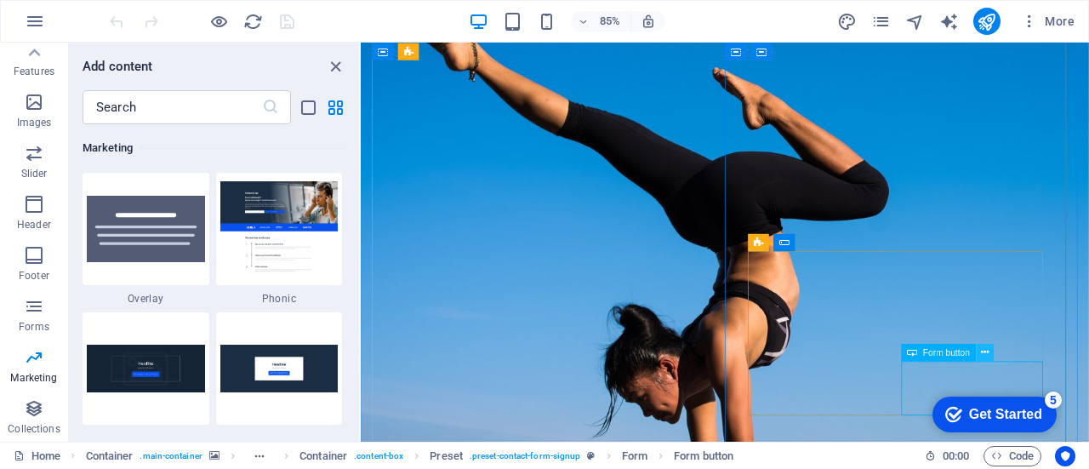
click at [987, 350] on icon at bounding box center [985, 352] width 8 height 15
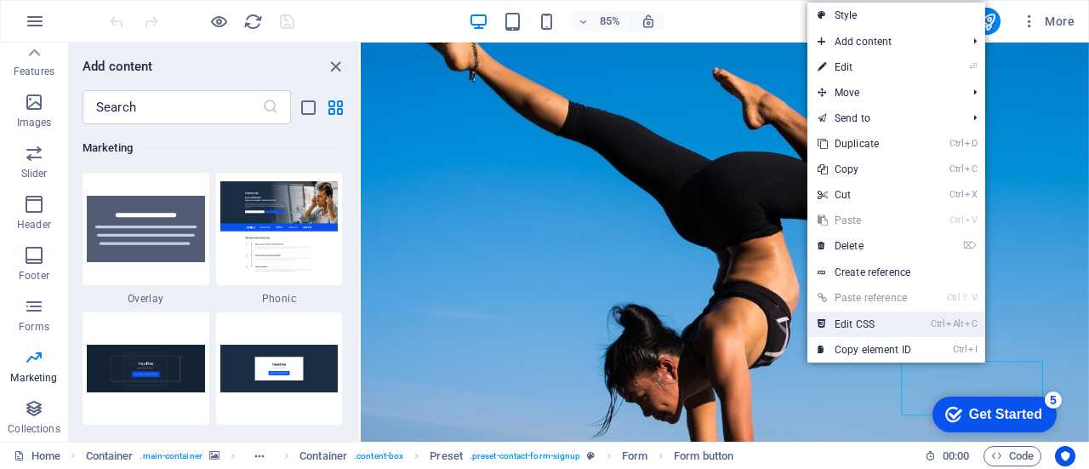
click at [885, 321] on link "Ctrl Alt C Edit CSS" at bounding box center [865, 324] width 114 height 26
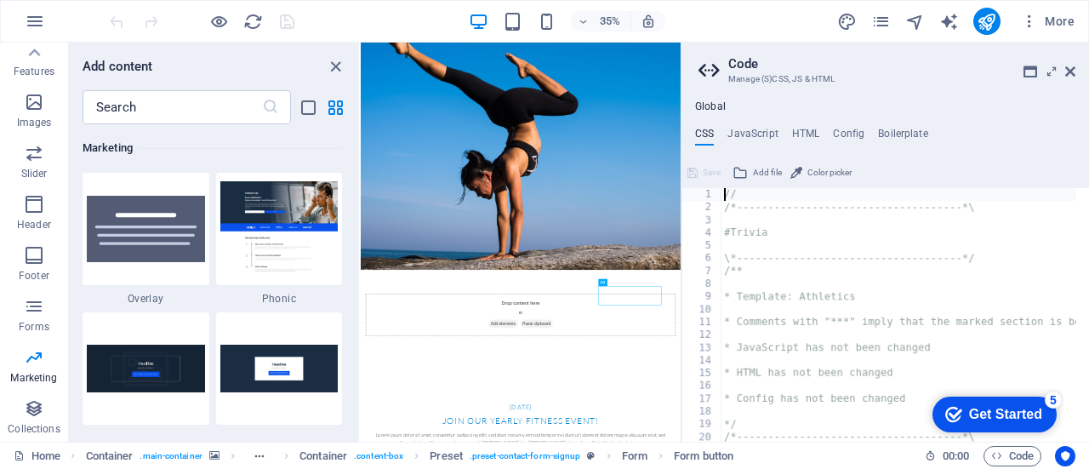
type textarea ".button {"
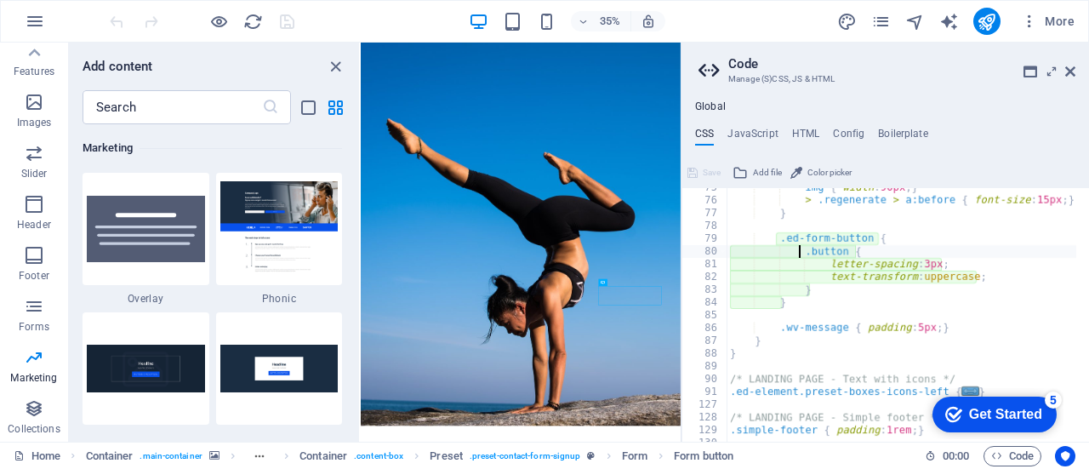
scroll to position [728, 0]
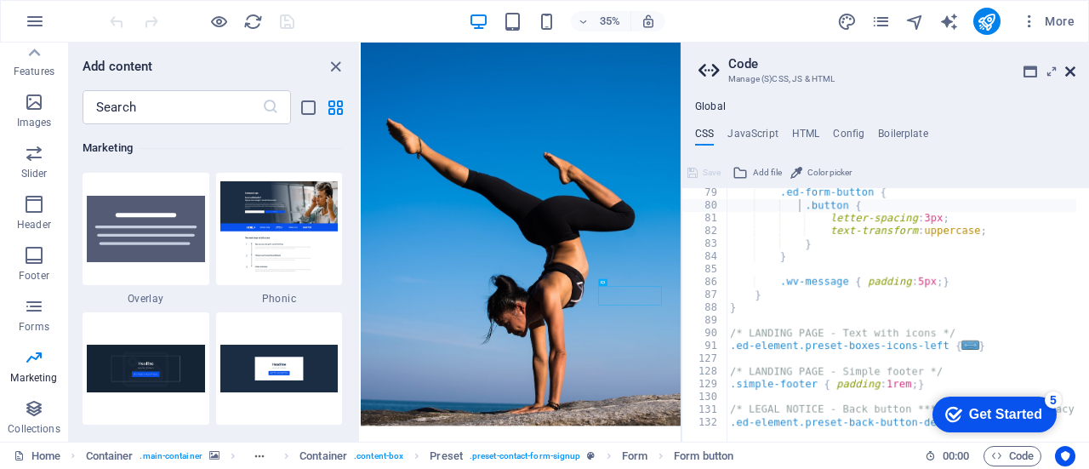
click at [1072, 71] on icon at bounding box center [1070, 72] width 10 height 14
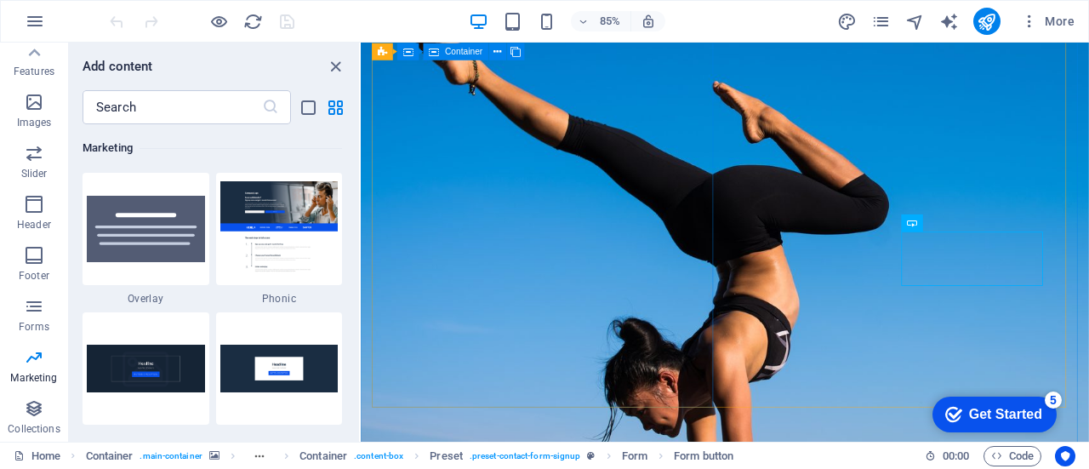
scroll to position [0, 0]
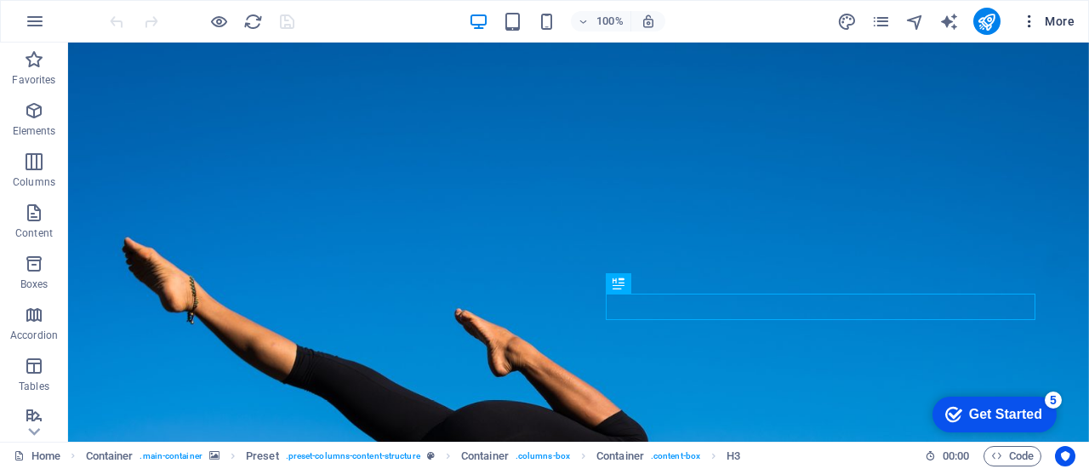
click at [1032, 19] on icon "button" at bounding box center [1029, 21] width 17 height 17
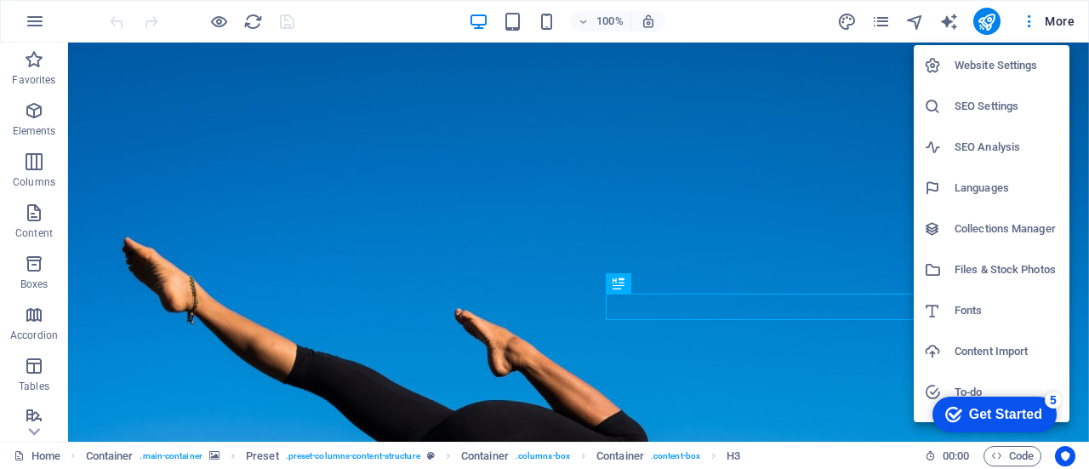
click at [981, 63] on h6 "Website Settings" at bounding box center [1007, 65] width 105 height 20
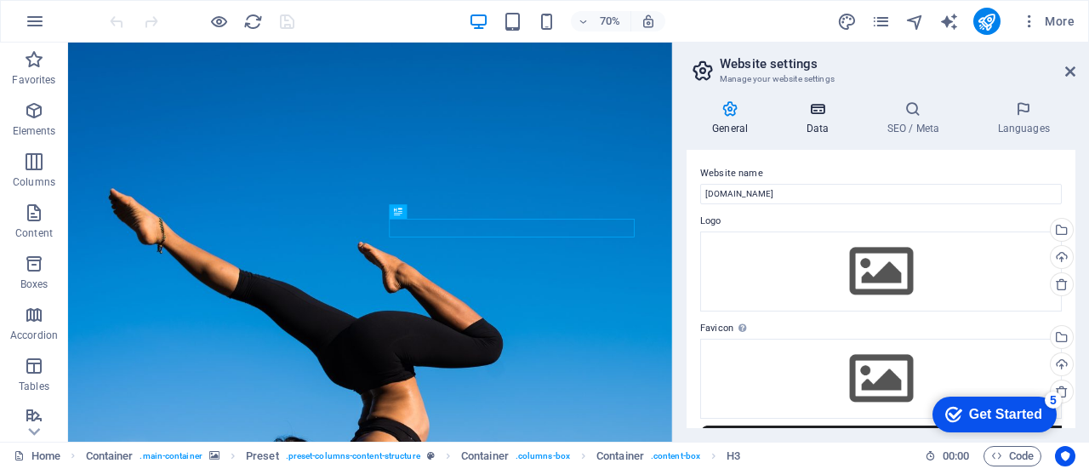
click at [816, 110] on icon at bounding box center [817, 108] width 74 height 17
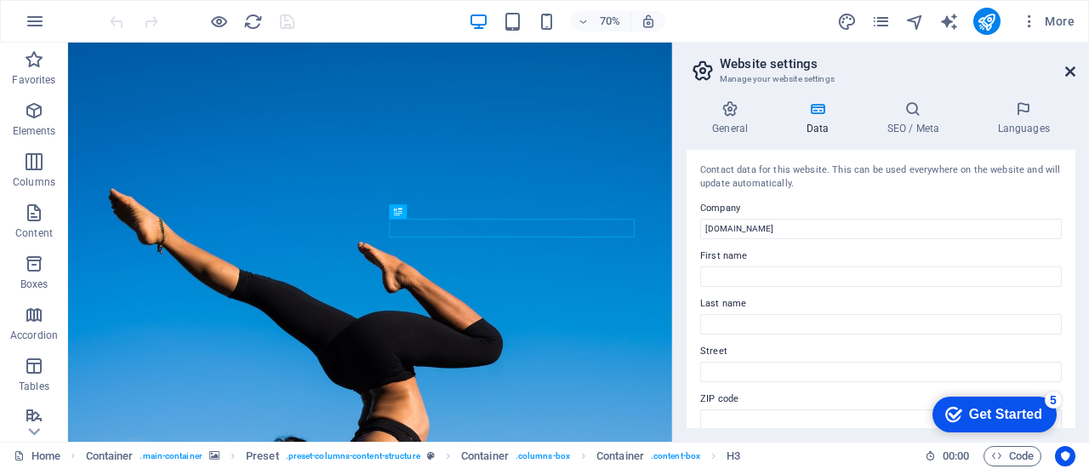
click at [1069, 66] on icon at bounding box center [1070, 72] width 10 height 14
